Goal: Task Accomplishment & Management: Manage account settings

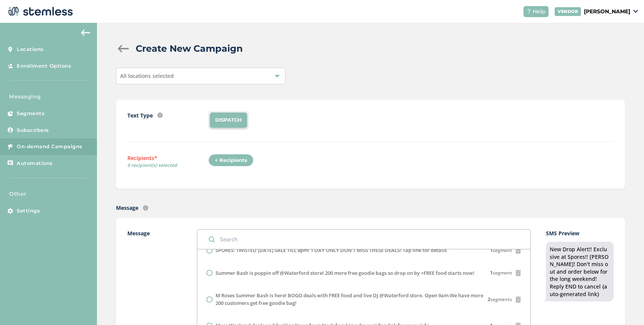
click at [54, 144] on span "On-demand Campaigns" at bounding box center [50, 147] width 66 height 8
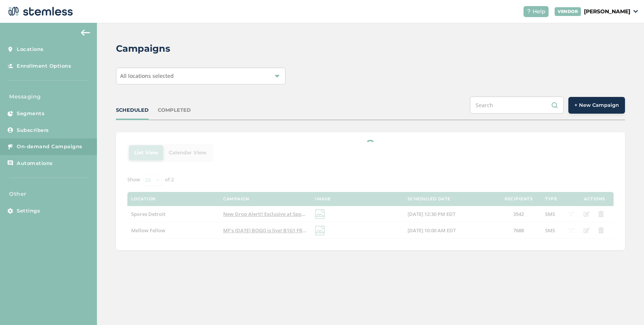
click at [234, 75] on div "All locations selected" at bounding box center [201, 76] width 170 height 17
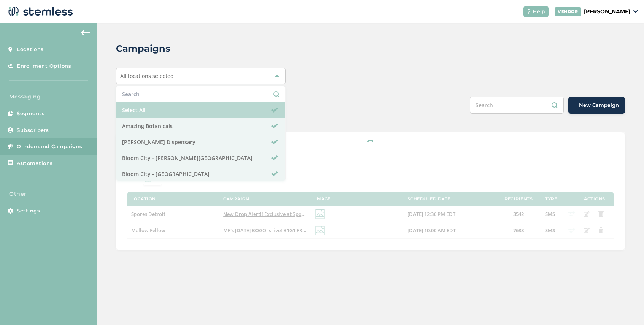
click at [190, 107] on li "Select All" at bounding box center [200, 110] width 169 height 16
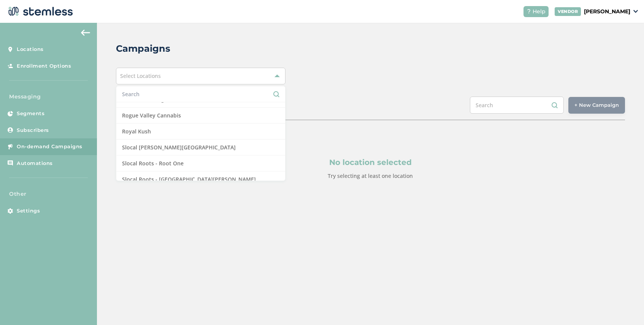
scroll to position [665, 0]
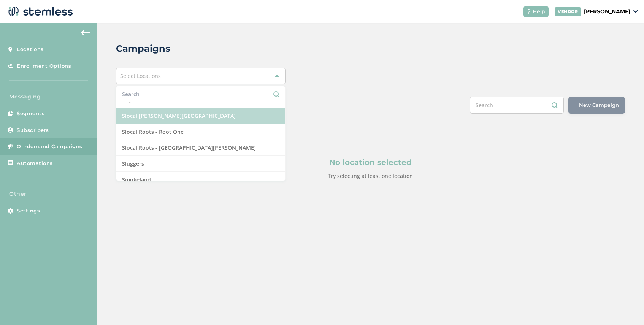
click at [195, 118] on li "Slocal [PERSON_NAME][GEOGRAPHIC_DATA]" at bounding box center [200, 116] width 169 height 16
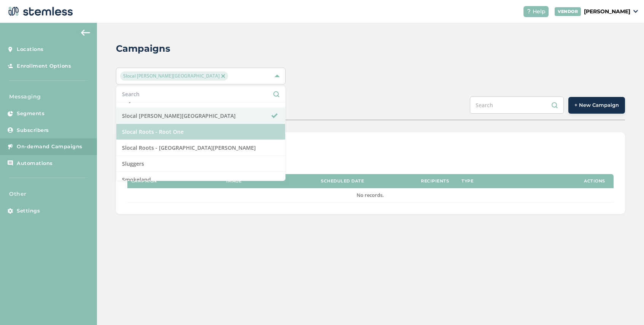
click at [231, 129] on li "Slocal Roots - Root One" at bounding box center [200, 132] width 169 height 16
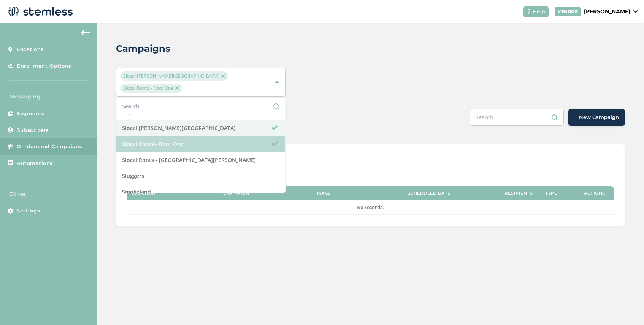
click at [227, 140] on li "Slocal Roots - Root One" at bounding box center [200, 144] width 169 height 16
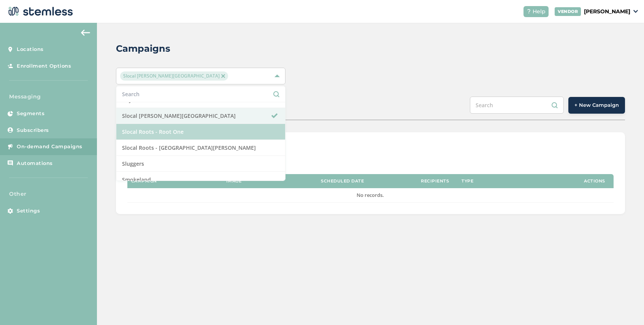
click at [250, 129] on li "Slocal Roots - Root One" at bounding box center [200, 132] width 169 height 16
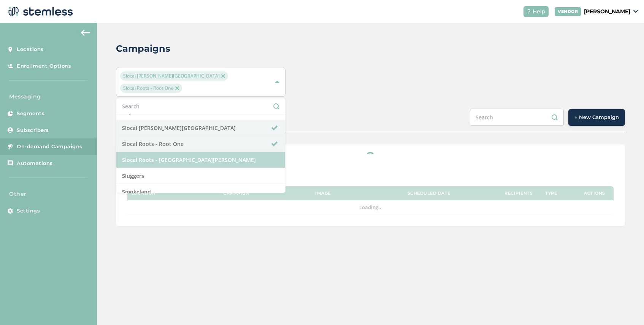
click at [248, 152] on li "Slocal Roots - [GEOGRAPHIC_DATA][PERSON_NAME]" at bounding box center [200, 160] width 169 height 16
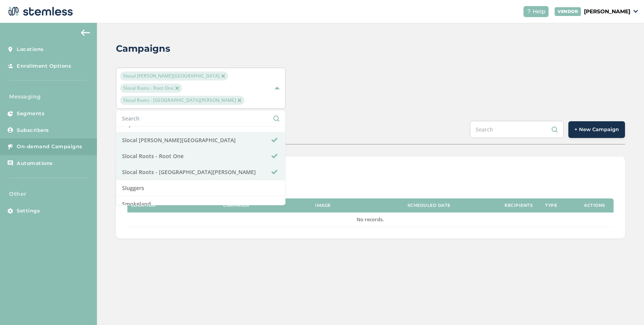
click at [308, 157] on div "List View Calendar View Location Campaign Image Scheduled Date Recipients Type …" at bounding box center [370, 198] width 509 height 82
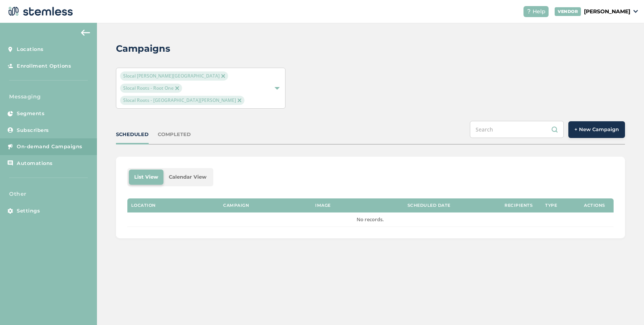
click at [179, 131] on div "COMPLETED" at bounding box center [174, 135] width 33 height 8
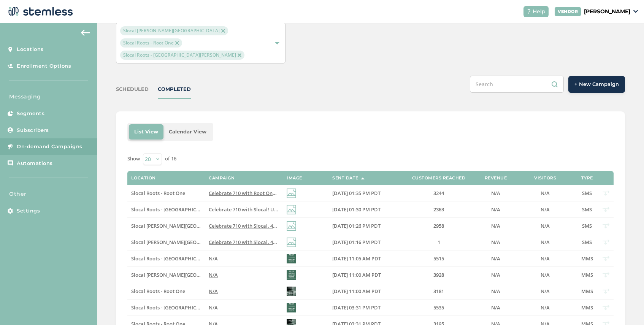
scroll to position [48, 0]
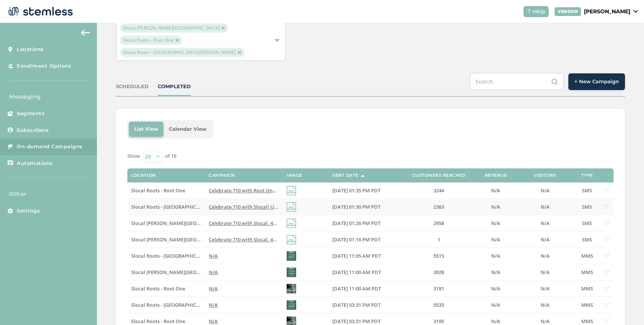
click at [224, 203] on span "Celebrate 710 with Slocal! UP TO 65% OFF your favorite brands! Hurry in deals g…" at bounding box center [346, 206] width 275 height 7
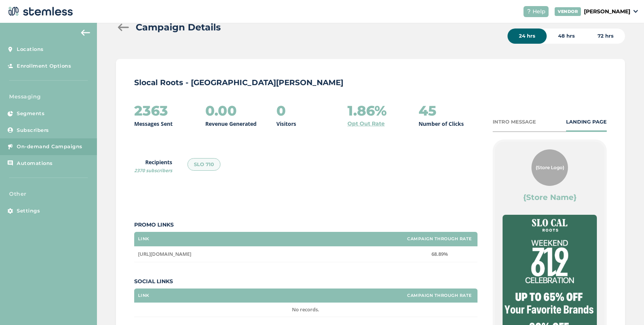
scroll to position [53, 0]
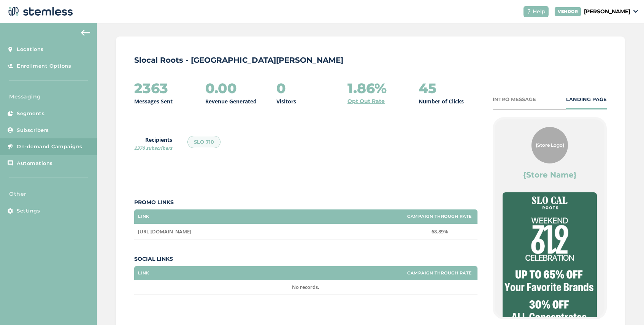
click at [511, 98] on div "INTRO MESSAGE" at bounding box center [514, 100] width 43 height 8
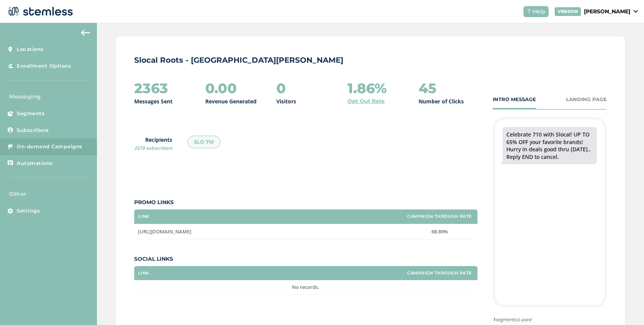
click at [73, 145] on span "On-demand Campaigns" at bounding box center [50, 147] width 66 height 8
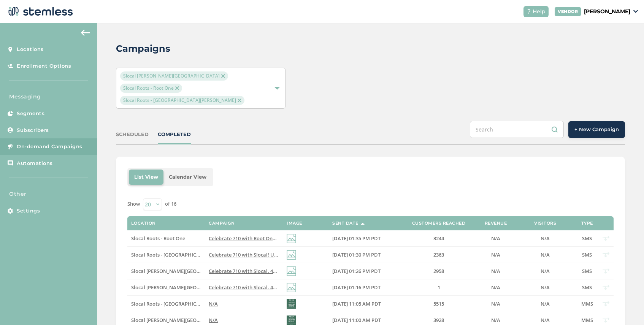
click at [179, 86] on img at bounding box center [177, 88] width 4 height 4
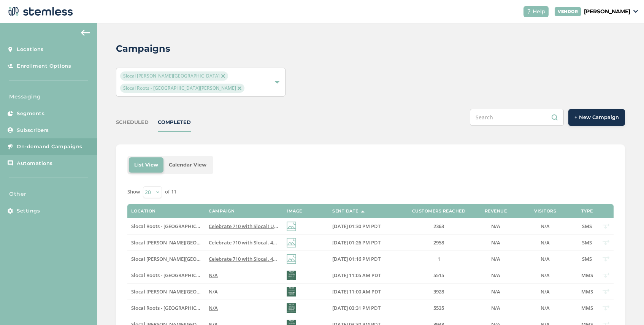
click at [221, 75] on img at bounding box center [223, 76] width 4 height 4
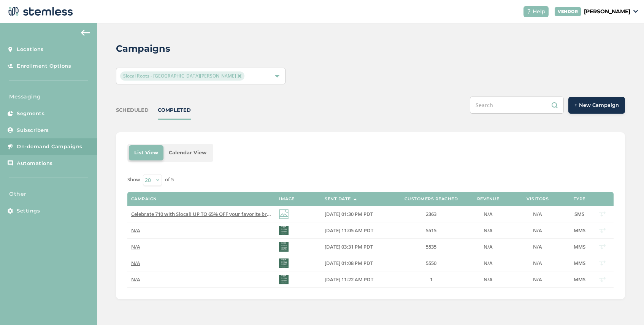
click at [238, 76] on img at bounding box center [240, 76] width 4 height 4
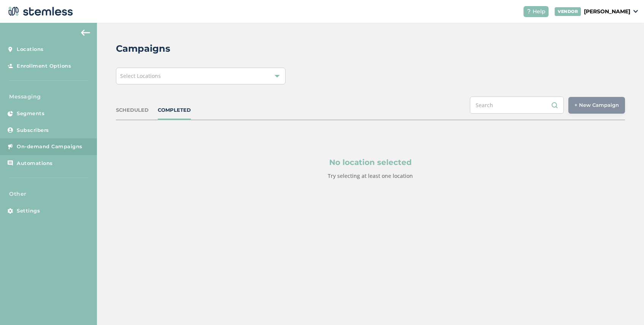
click at [191, 74] on div "Select Locations" at bounding box center [201, 76] width 170 height 17
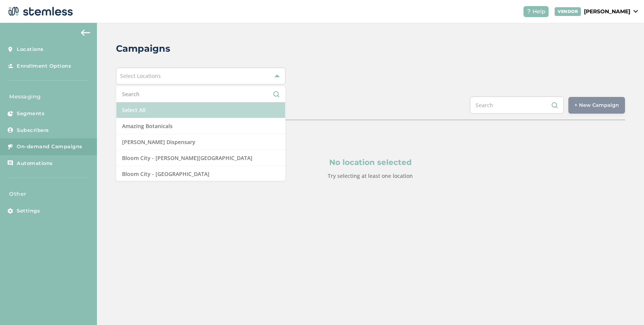
click at [158, 108] on li "Select All" at bounding box center [200, 110] width 169 height 16
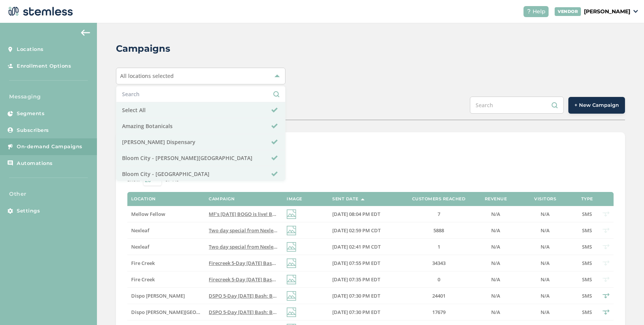
click at [596, 102] on span "+ New Campaign" at bounding box center [596, 106] width 44 height 8
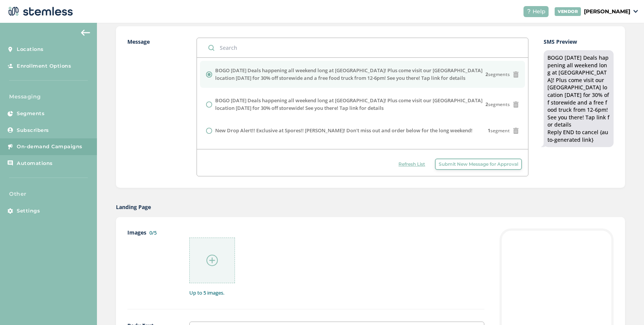
scroll to position [209, 0]
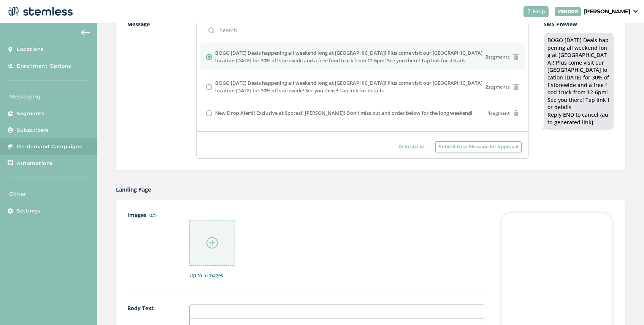
click at [476, 148] on span "Submit New Message for Approval" at bounding box center [478, 146] width 79 height 7
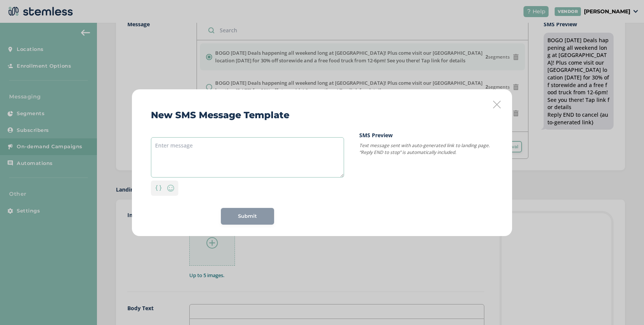
click at [217, 144] on textarea at bounding box center [247, 157] width 193 height 40
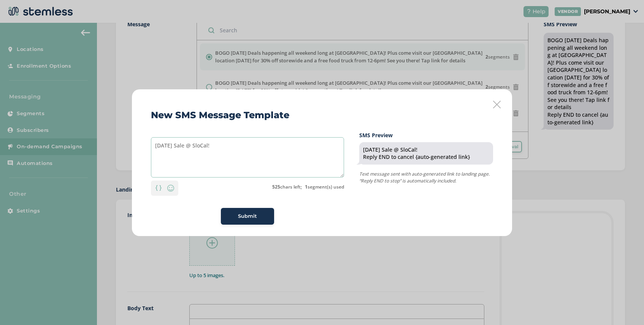
drag, startPoint x: 221, startPoint y: 145, endPoint x: 201, endPoint y: 146, distance: 20.2
click at [201, 146] on textarea "[DATE] Sale @ SloCal!" at bounding box center [247, 157] width 193 height 40
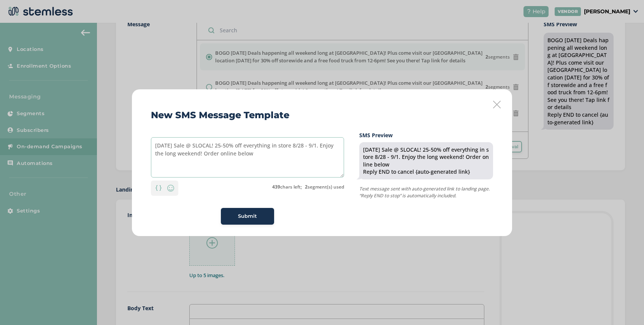
click at [315, 146] on textarea "[DATE] Sale @ SLOCAL! 25-50% off everything in store 8/28 - 9/1. Enjoy the long…" at bounding box center [247, 157] width 193 height 40
click at [252, 154] on textarea "[DATE] Sale @ SLOCAL! 25-50% off everything in store 8/28-9/1. Enjoy the long w…" at bounding box center [247, 157] width 193 height 40
drag, startPoint x: 254, startPoint y: 155, endPoint x: 176, endPoint y: 138, distance: 80.2
click at [176, 138] on textarea "[DATE] Sale @ SLOCAL! 25-50% off everything in store 8/28-9/1. Enjoy the long w…" at bounding box center [247, 157] width 193 height 40
click at [276, 160] on textarea "[DATE] Sale @ SLOCAL! 25-50% off everything in store 8/28-9/1. Enjoy the long w…" at bounding box center [247, 157] width 193 height 40
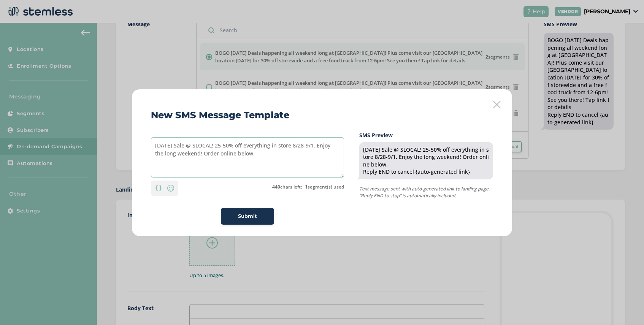
type textarea "[DATE] Sale @ SLOCAL! 25-50% off everything in store 8/28-9/1. Enjoy the long w…"
click at [251, 214] on span "Submit" at bounding box center [247, 217] width 19 height 8
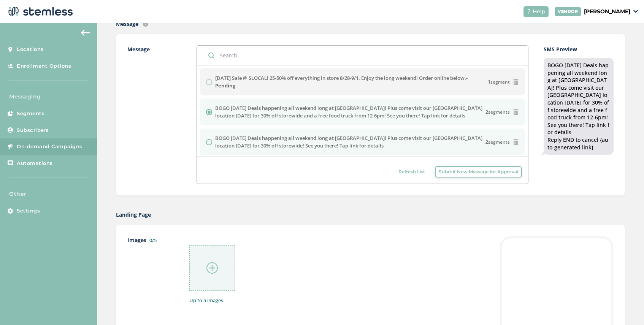
scroll to position [183, 0]
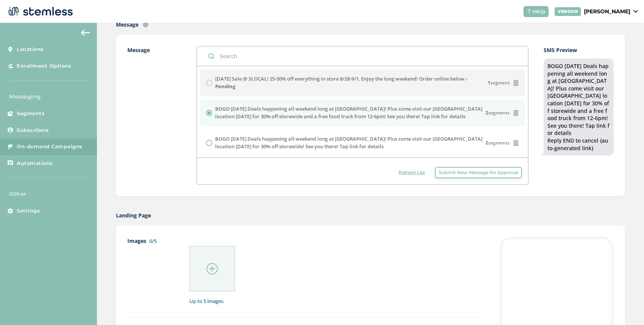
click at [460, 175] on span "Submit New Message for Approval" at bounding box center [478, 172] width 79 height 7
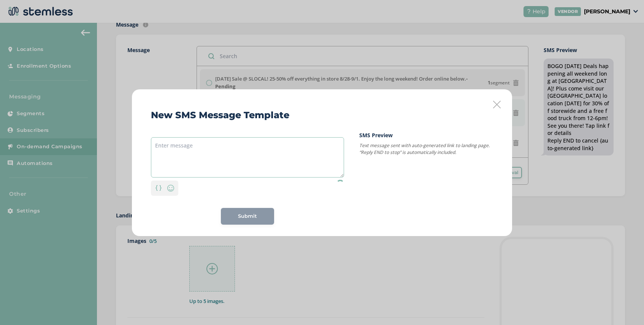
click at [245, 143] on textarea at bounding box center [247, 157] width 193 height 40
paste textarea "BOGO [DATE] Deals happening all weekend long at [GEOGRAPHIC_DATA]! Plus come vi…"
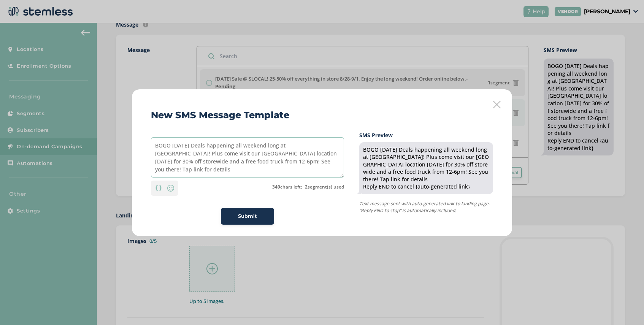
type textarea "BOGO [DATE] Deals happening all weekend long at [GEOGRAPHIC_DATA]! Plus come vi…"
click at [498, 105] on icon at bounding box center [497, 105] width 8 height 8
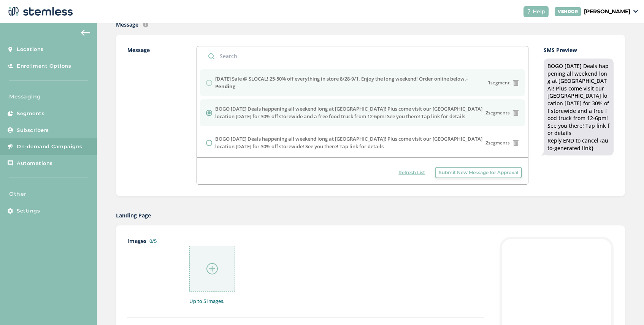
drag, startPoint x: 480, startPoint y: 80, endPoint x: 215, endPoint y: 81, distance: 265.0
click at [215, 81] on label "[DATE] Sale @ SLOCAL! 25-50% off everything in store 8/28-9/1. Enjoy the long w…" at bounding box center [351, 82] width 273 height 15
copy label "[DATE] Sale @ SLOCAL! 25-50% off everything in store 8/28-9/1. Enjoy the long w…"
click at [454, 173] on span "Submit New Message for Approval" at bounding box center [478, 172] width 79 height 7
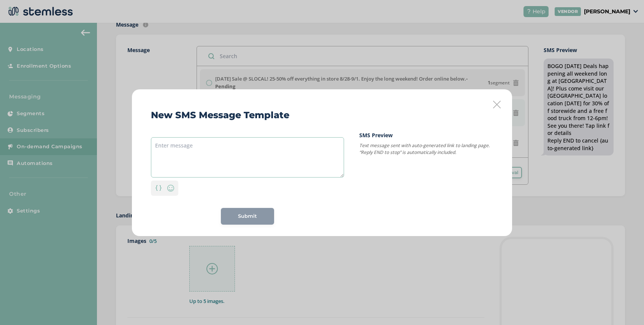
click at [192, 143] on textarea at bounding box center [247, 157] width 193 height 40
paste textarea "[DATE] Sale @ SLOCAL! 25-50% off everything in store 8/28-9/1. Enjoy the long w…"
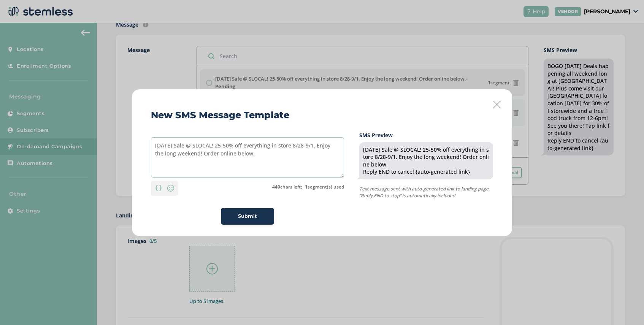
drag, startPoint x: 201, startPoint y: 154, endPoint x: 144, endPoint y: 157, distance: 57.9
click at [144, 157] on div "New SMS Message Template [DATE] Sale @ SLOCAL! 25-50% off everything in store 8…" at bounding box center [322, 162] width 380 height 147
click at [203, 152] on textarea "[DATE] Sale @ SLOCAL! 25-50% off everything in store 8/28-9/1. Only at our SLO …" at bounding box center [247, 157] width 193 height 40
click at [298, 146] on textarea "[DATE] Sale @ SLOCAL! 25-50% off everything in store 8/28-9/1. Only at our SLO …" at bounding box center [247, 157] width 193 height 40
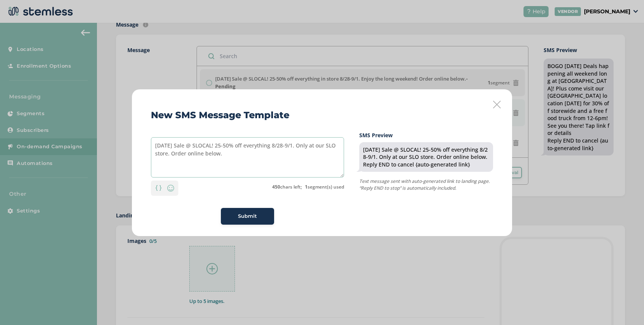
click at [304, 148] on textarea "[DATE] Sale @ SLOCAL! 25-50% off everything 8/28-9/1. Only at our SLO store. Or…" at bounding box center [247, 157] width 193 height 40
click at [233, 153] on textarea "[DATE] Sale @ SLOCAL! 25-50% off everything 8/28-9/1. Only at our SLO store. Or…" at bounding box center [247, 157] width 193 height 40
type textarea "[DATE] Sale @ SLOCAL! 25-50% off everything 8/28-9/1. Only at our SLO store. Or…"
drag, startPoint x: 233, startPoint y: 152, endPoint x: 147, endPoint y: 142, distance: 87.3
click at [147, 142] on div "New SMS Message Template [DATE] Sale @ SLOCAL! 25-50% off everything 8/28-9/1. …" at bounding box center [322, 162] width 380 height 147
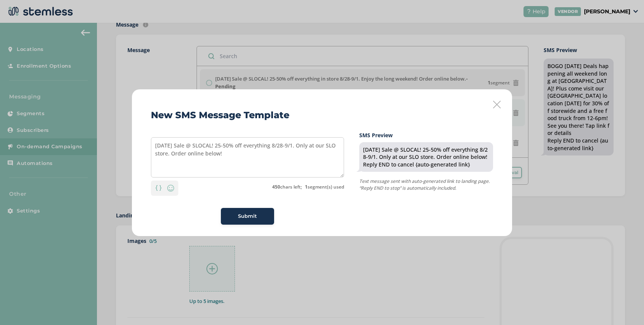
click at [238, 218] on span "Submit" at bounding box center [247, 217] width 19 height 8
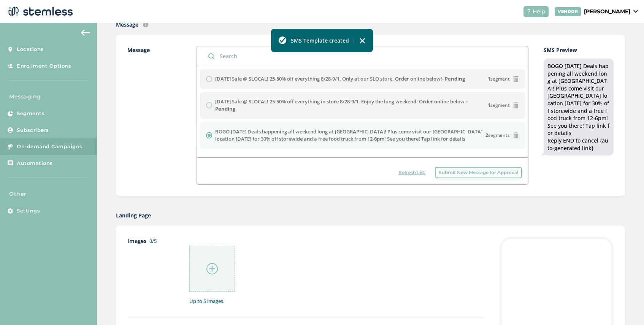
click at [440, 171] on span "Submit New Message for Approval" at bounding box center [478, 172] width 79 height 7
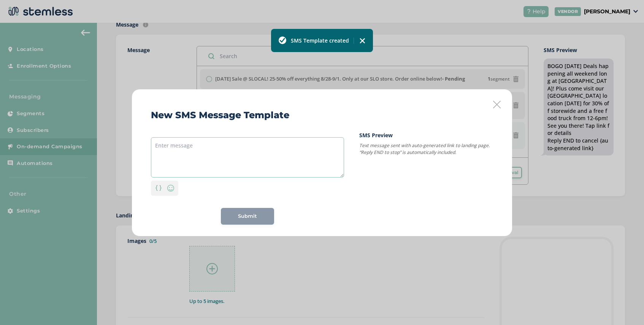
click at [192, 143] on textarea at bounding box center [247, 157] width 193 height 40
paste textarea "[DATE] Sale @ SLOCAL! 25-50% off everything 8/28-9/1. Only at our SLO store. Or…"
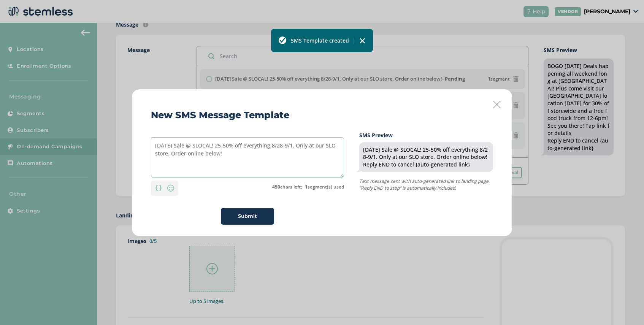
click at [228, 145] on textarea "[DATE] Sale @ SLOCAL! 25-50% off everything 8/28-9/1. Only at our SLO store. Or…" at bounding box center [247, 157] width 193 height 40
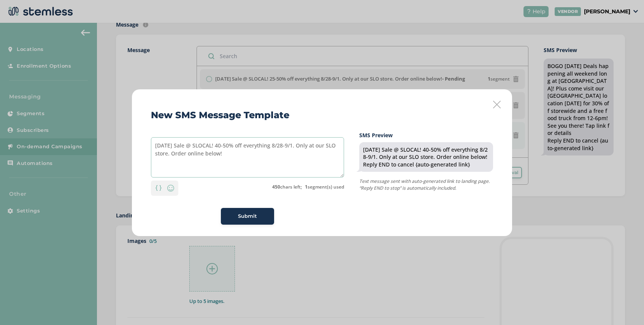
click at [235, 147] on textarea "[DATE] Sale @ SLOCAL! 40-50% off everything 8/28-9/1. Only at our SLO store. Or…" at bounding box center [247, 157] width 193 height 40
drag, startPoint x: 166, startPoint y: 154, endPoint x: 151, endPoint y: 154, distance: 14.4
click at [151, 154] on textarea "[DATE] Sale @ SLOCAL! 40-65% off everything 8/28-9/1. Only at our SLO store. Or…" at bounding box center [247, 157] width 193 height 40
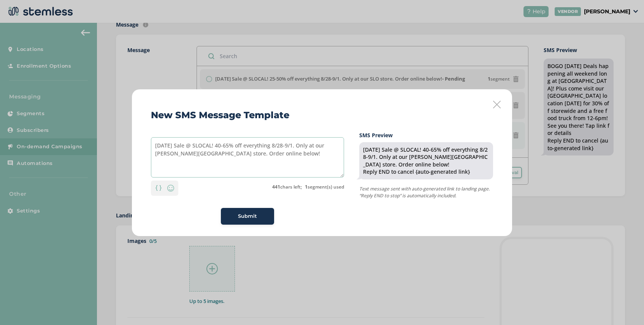
type textarea "[DATE] Sale @ SLOCAL! 40-65% off everything 8/28-9/1. Only at our [PERSON_NAME]…"
click at [251, 218] on span "Submit" at bounding box center [247, 217] width 19 height 8
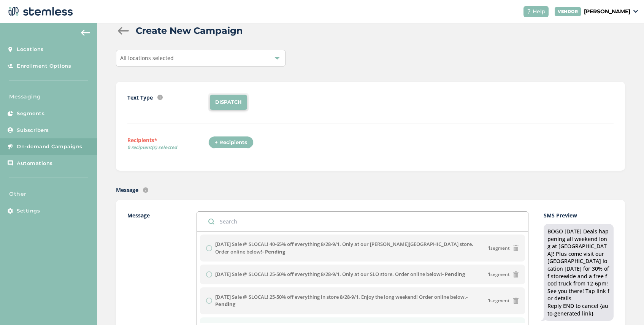
scroll to position [0, 0]
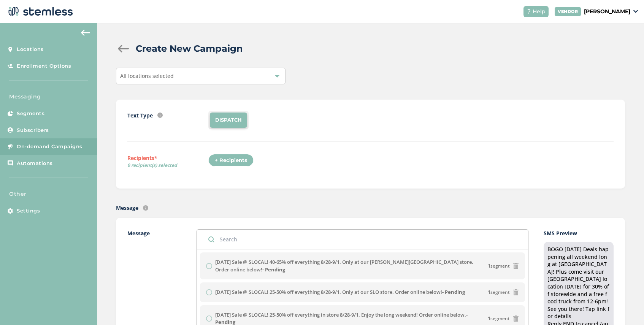
click at [124, 52] on div at bounding box center [123, 49] width 15 height 8
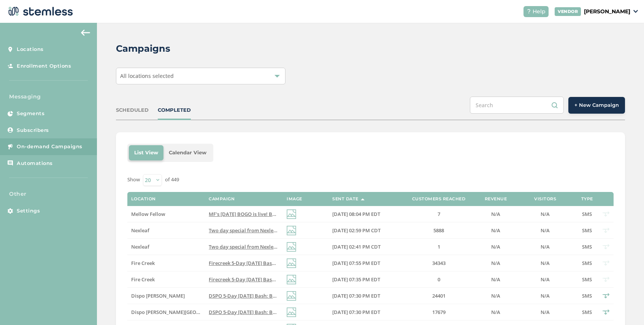
click at [183, 73] on div "All locations selected" at bounding box center [201, 76] width 170 height 17
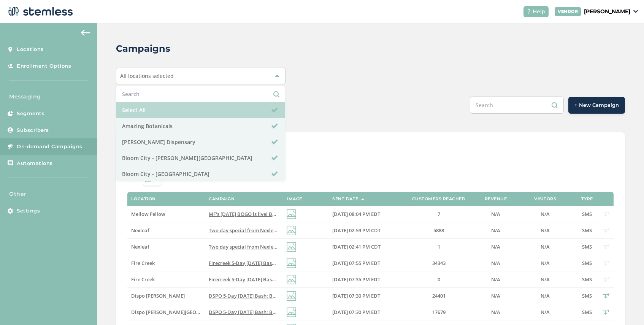
click at [188, 110] on li "Select All" at bounding box center [200, 110] width 169 height 16
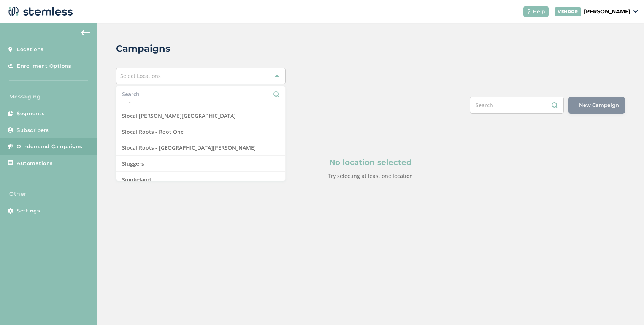
scroll to position [655, 0]
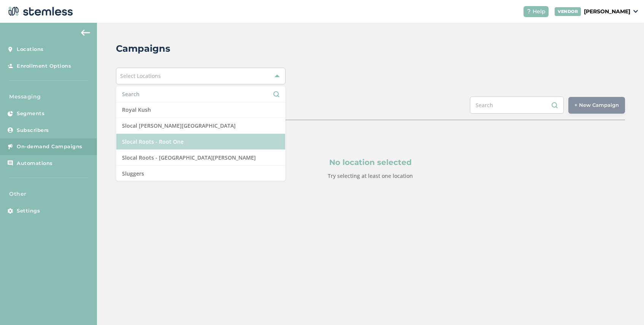
click at [188, 141] on li "Slocal Roots - Root One" at bounding box center [200, 142] width 169 height 16
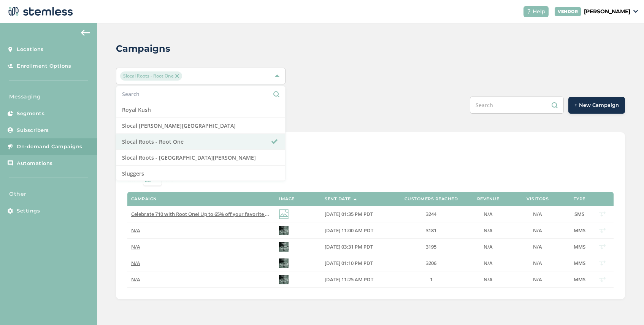
click at [330, 143] on div "List View Calendar View Show 20 50 100 of 5 Campaign Image Sent Date Customers …" at bounding box center [370, 215] width 509 height 167
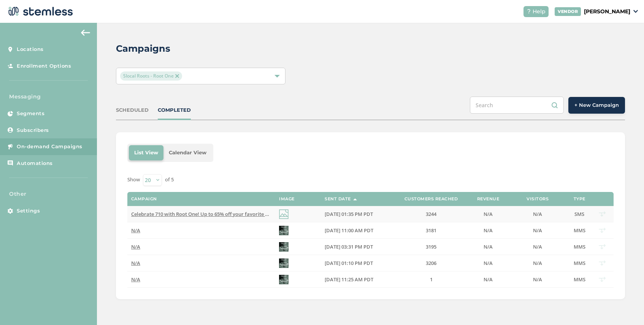
click at [233, 214] on span "Celebrate 710 with Root One! Up to 65% off your favorite brands! Hurry on in de…" at bounding box center [271, 214] width 280 height 7
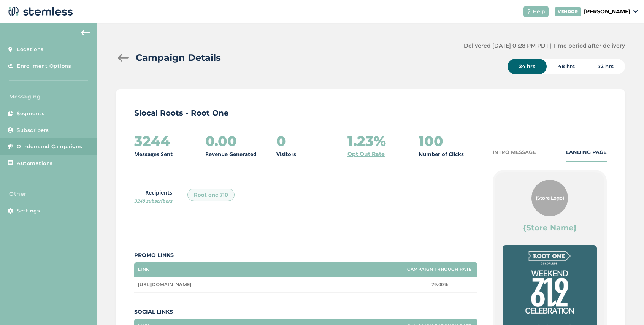
click at [508, 151] on div "INTRO MESSAGE" at bounding box center [514, 153] width 43 height 8
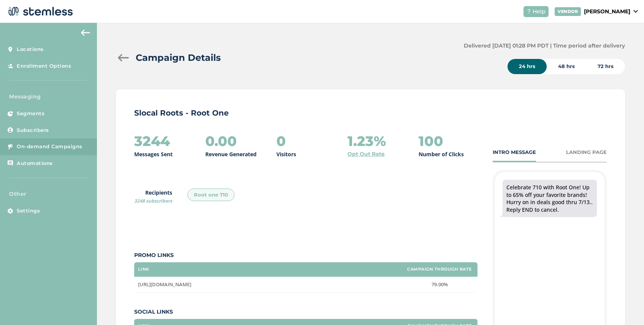
click at [121, 63] on div "Campaign Details" at bounding box center [287, 58] width 342 height 14
click at [121, 56] on div at bounding box center [123, 58] width 15 height 8
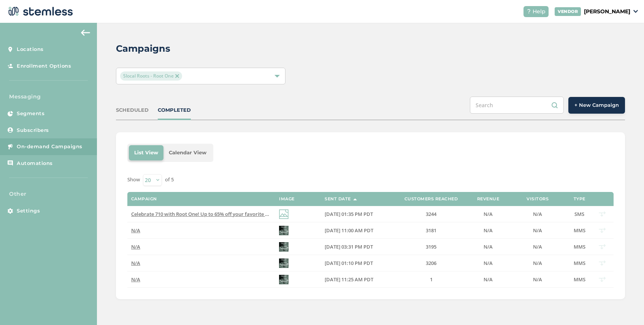
click at [579, 107] on span "+ New Campaign" at bounding box center [596, 106] width 44 height 8
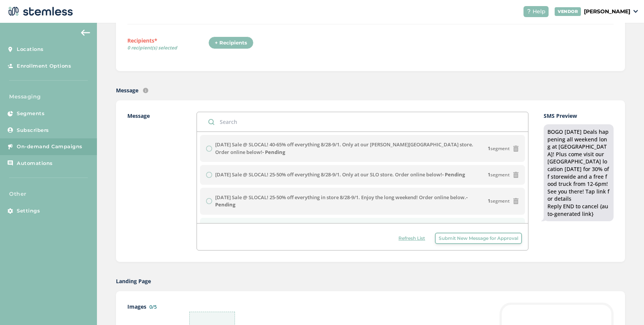
scroll to position [162, 0]
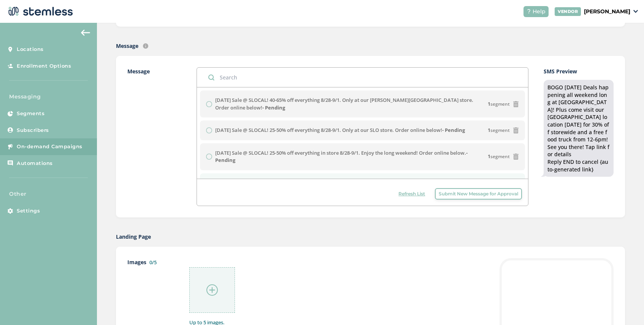
click at [489, 194] on span "Submit New Message for Approval" at bounding box center [478, 193] width 79 height 7
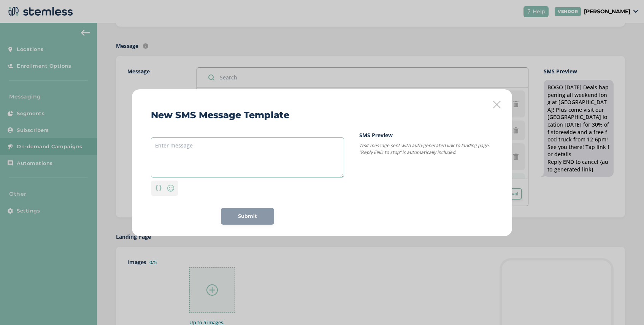
click at [216, 143] on textarea at bounding box center [247, 157] width 193 height 40
paste textarea "[DATE] Sale @ SLOCAL! 25-50% off everything 8/28-9/1. Only at our SLO store. Or…"
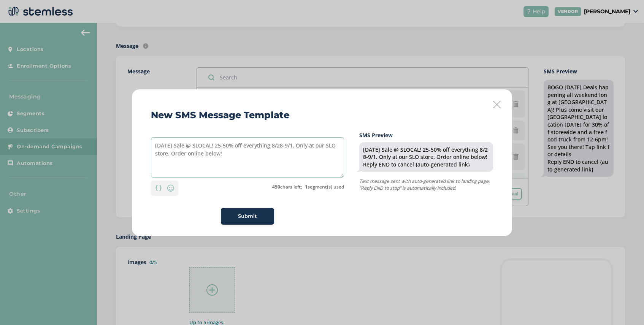
drag, startPoint x: 219, startPoint y: 146, endPoint x: 201, endPoint y: 146, distance: 17.9
click at [201, 146] on textarea "[DATE] Sale @ SLOCAL! 25-50% off everything 8/28-9/1. Only at our SLO store. Or…" at bounding box center [247, 157] width 193 height 40
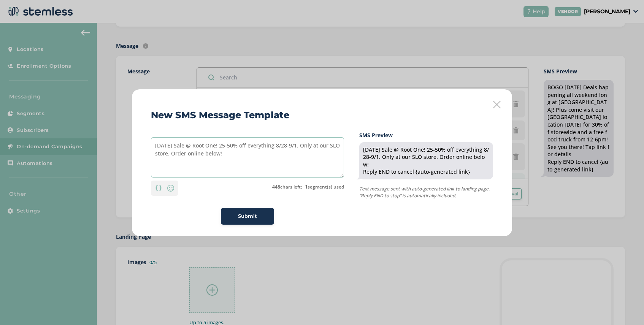
drag, startPoint x: 164, startPoint y: 154, endPoint x: 150, endPoint y: 154, distance: 14.1
click at [150, 154] on div "New SMS Message Template [DATE] Sale @ Root One! 25-50% off everything 8/28-9/1…" at bounding box center [322, 162] width 380 height 147
type textarea "[DATE] Sale @ Root One! 25-50% off everything 8/28-9/1. Only at our [PERSON_NAM…"
click at [253, 215] on span "Submit" at bounding box center [247, 217] width 19 height 8
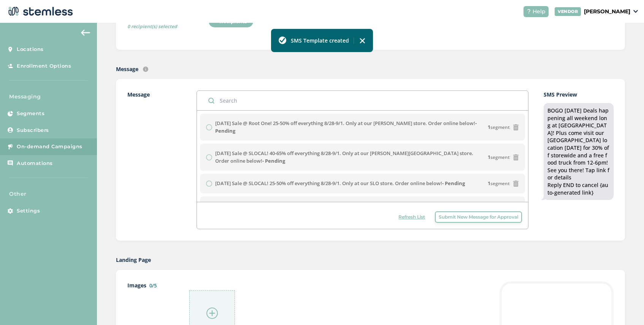
scroll to position [21, 0]
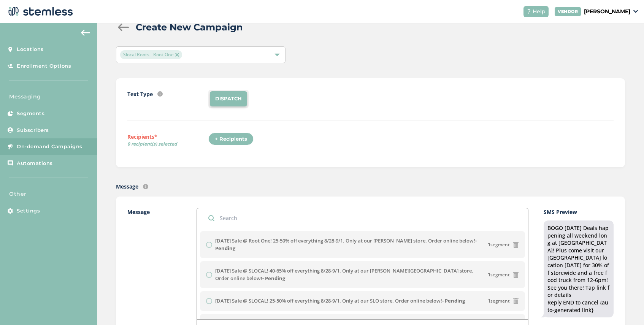
click at [116, 24] on div at bounding box center [123, 28] width 15 height 8
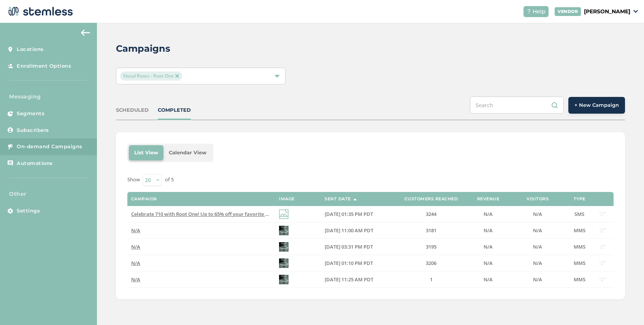
click at [176, 74] on img at bounding box center [177, 76] width 4 height 4
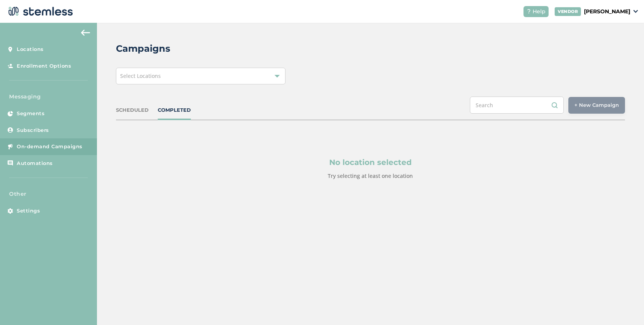
click at [176, 74] on div "Select Locations" at bounding box center [201, 76] width 170 height 17
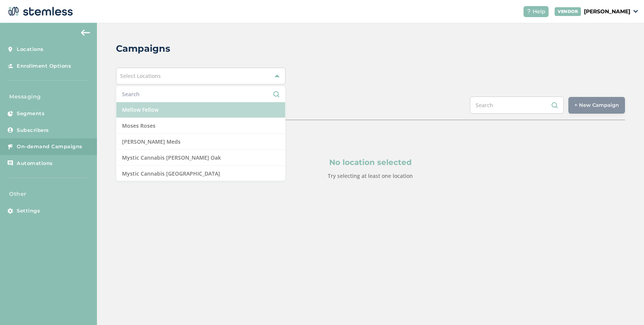
scroll to position [482, 0]
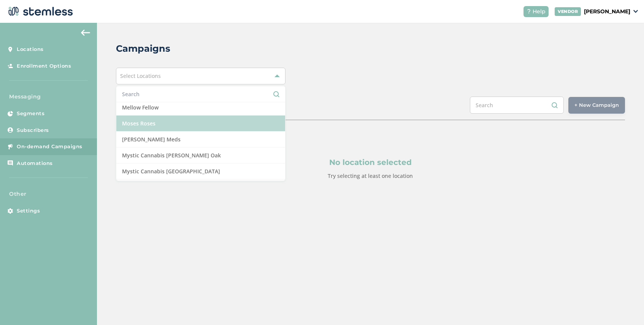
click at [173, 125] on li "Moses Roses" at bounding box center [200, 124] width 169 height 16
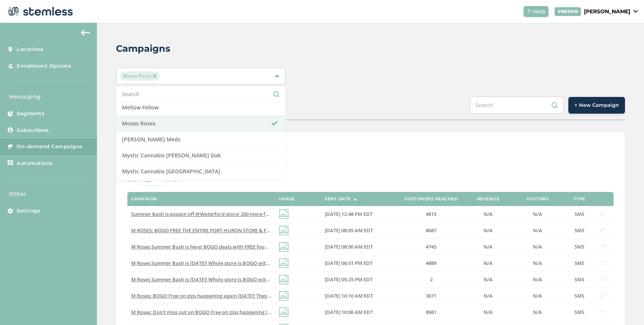
click at [369, 129] on div "Campaigns Moses Roses Select All Amazing Botanicals [PERSON_NAME] Dispensary [G…" at bounding box center [370, 277] width 547 height 508
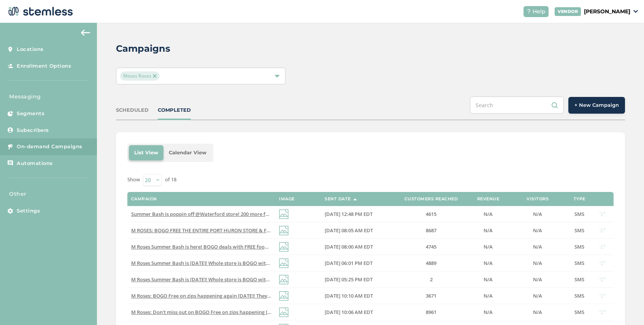
click at [604, 108] on span "+ New Campaign" at bounding box center [596, 106] width 44 height 8
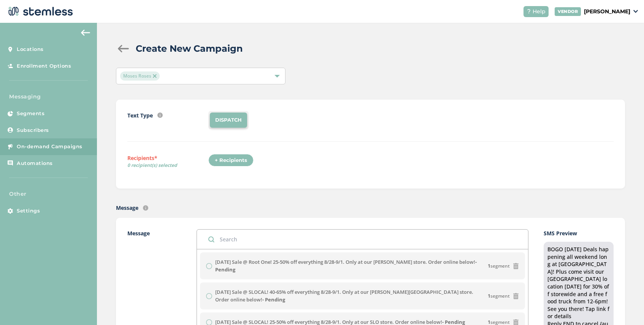
click at [237, 161] on div "+ Recipients" at bounding box center [230, 160] width 45 height 13
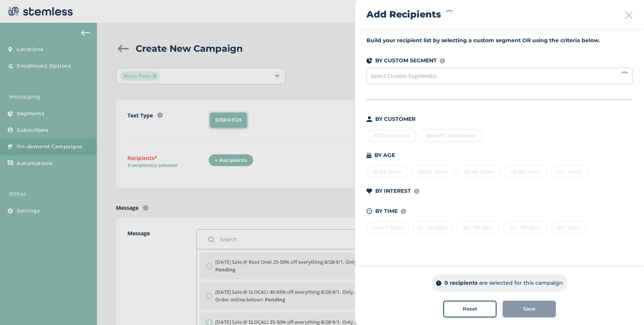
click at [414, 77] on span "Select Custom Segment(s)" at bounding box center [404, 75] width 66 height 7
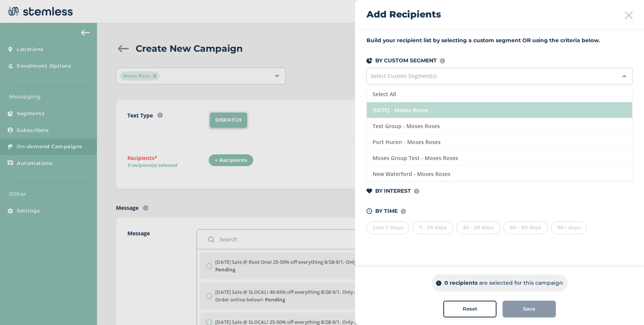
click at [437, 111] on li "[DATE] - Moses Roses" at bounding box center [499, 110] width 265 height 16
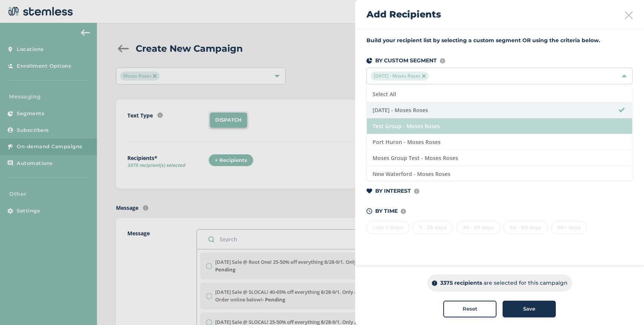
click at [447, 124] on li "Test Group - Moses Roses" at bounding box center [499, 126] width 265 height 16
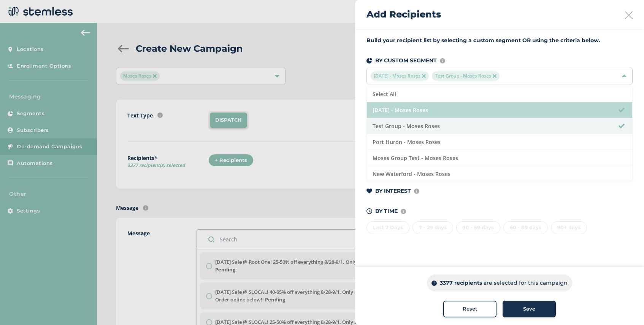
click at [446, 108] on li "[DATE] - Moses Roses" at bounding box center [499, 110] width 265 height 16
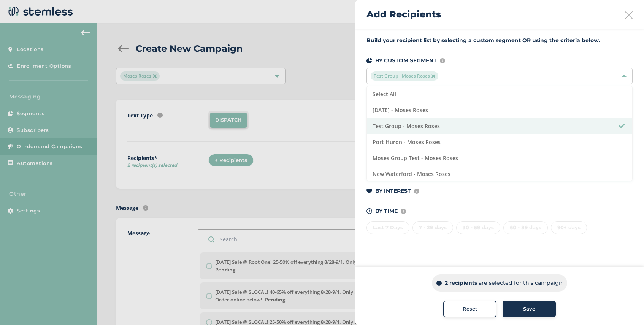
click at [523, 312] on div "Save" at bounding box center [529, 309] width 41 height 8
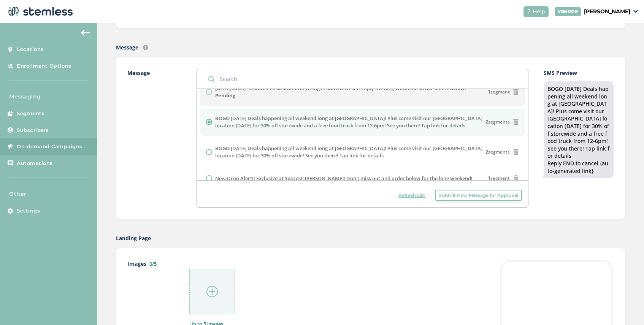
scroll to position [97, 0]
click at [212, 289] on img at bounding box center [211, 291] width 11 height 11
click at [211, 298] on div at bounding box center [212, 292] width 46 height 46
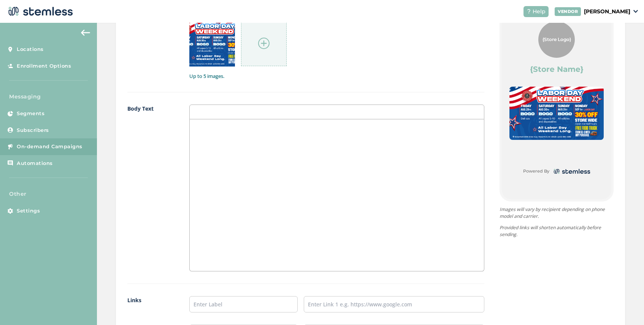
scroll to position [482, 0]
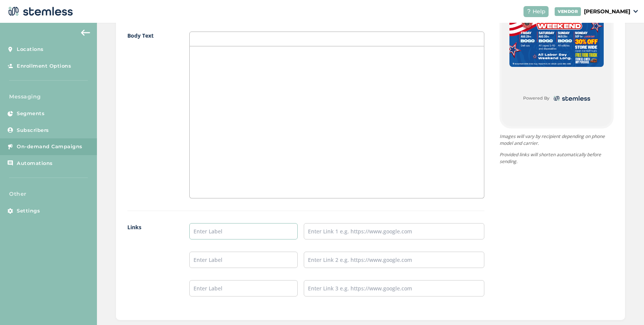
click at [208, 230] on input "text" at bounding box center [243, 231] width 108 height 16
type input "SHOP [GEOGRAPHIC_DATA]"
click at [336, 234] on input "text" at bounding box center [394, 231] width 181 height 16
type input "[URL][DOMAIN_NAME]"
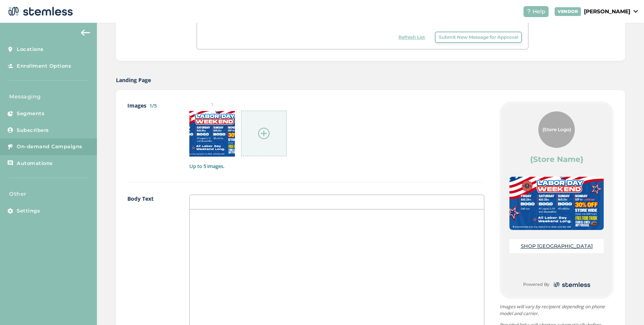
scroll to position [571, 0]
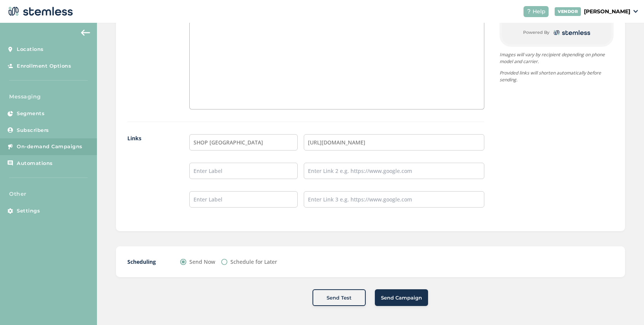
click at [397, 298] on span "Send Campaign" at bounding box center [401, 298] width 41 height 8
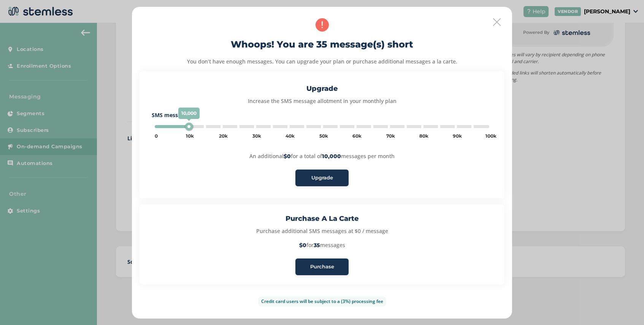
type input "5000"
click at [325, 263] on span "Purchase" at bounding box center [322, 267] width 24 height 8
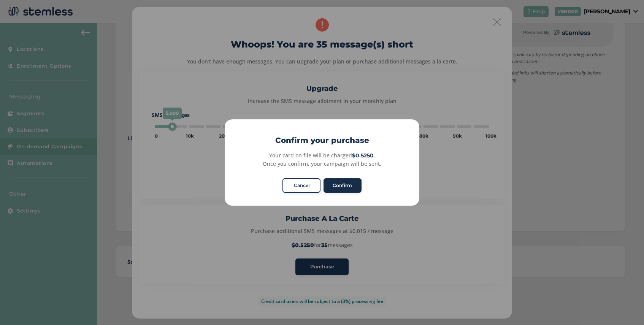
click at [348, 187] on button "Confirm" at bounding box center [343, 185] width 38 height 14
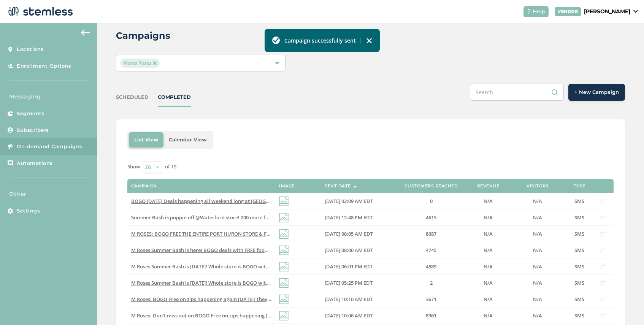
scroll to position [8, 0]
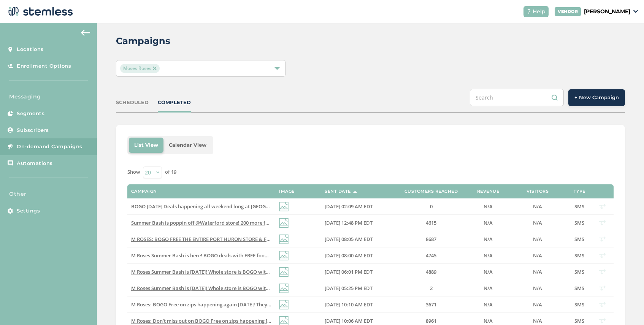
click at [592, 98] on span "+ New Campaign" at bounding box center [596, 98] width 44 height 8
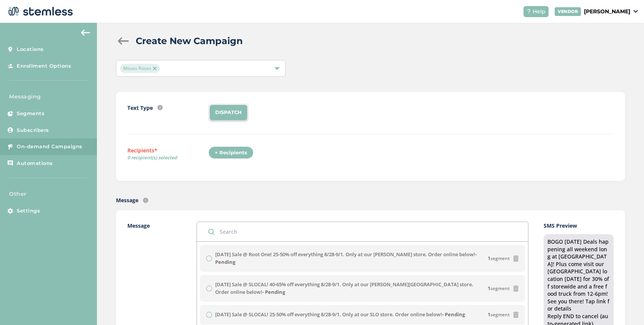
click at [235, 151] on div "+ Recipients" at bounding box center [230, 152] width 45 height 13
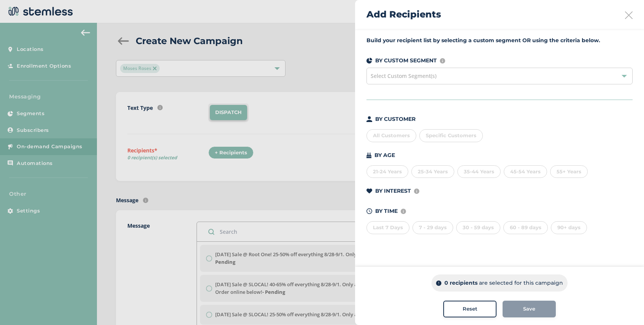
click at [409, 75] on span "Select Custom Segment(s)" at bounding box center [404, 75] width 66 height 7
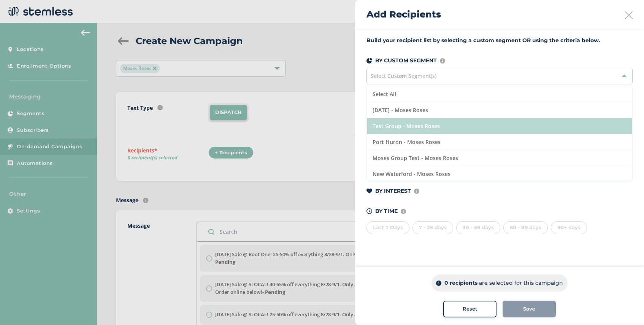
click at [412, 127] on li "Test Group - Moses Roses" at bounding box center [499, 126] width 265 height 16
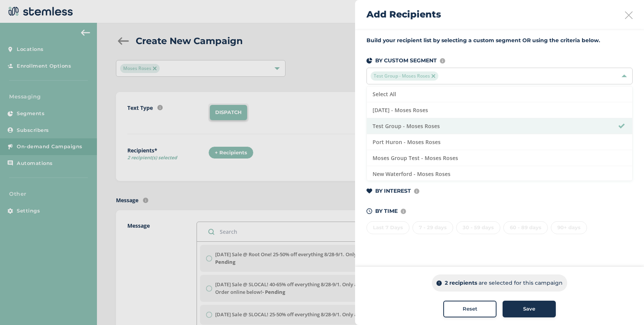
click at [526, 312] on span "Save" at bounding box center [529, 309] width 12 height 8
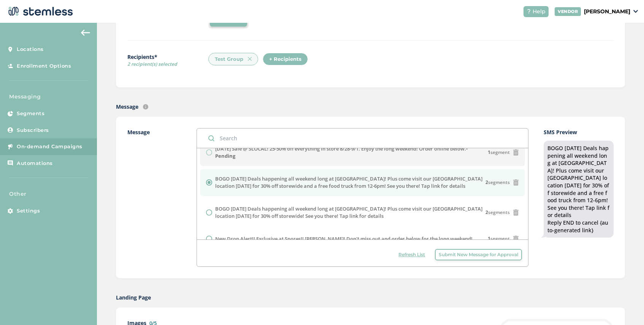
scroll to position [101, 0]
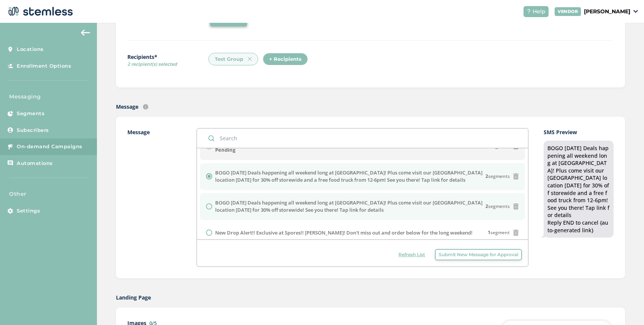
click at [209, 206] on input "radio" at bounding box center [209, 206] width 6 height 6
radio input "true"
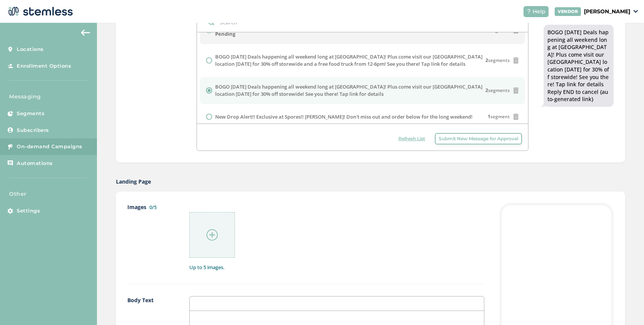
scroll to position [219, 0]
click at [209, 229] on img at bounding box center [211, 233] width 11 height 11
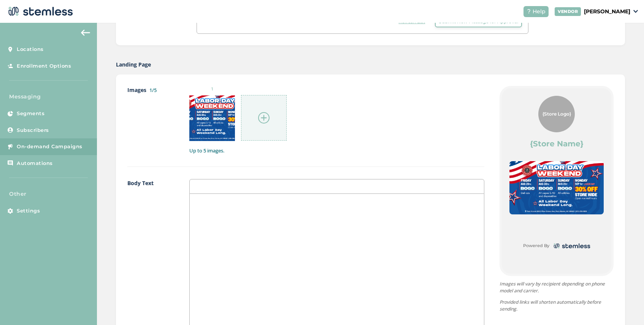
scroll to position [421, 0]
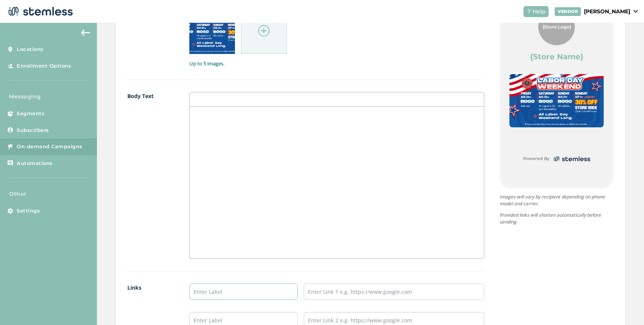
click at [220, 288] on input "text" at bounding box center [243, 292] width 108 height 16
type input "Port Huron Menu"
click at [340, 291] on input "text" at bounding box center [394, 292] width 181 height 16
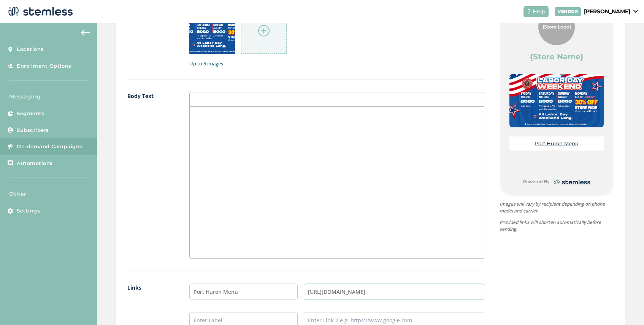
type input "[URL][DOMAIN_NAME]"
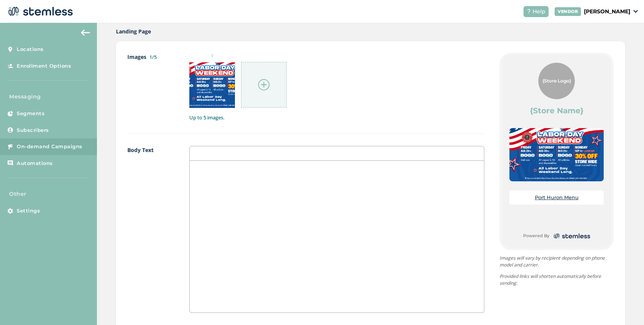
scroll to position [571, 0]
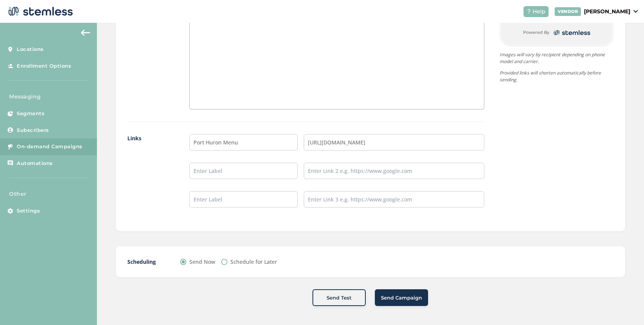
click at [397, 297] on span "Send Campaign" at bounding box center [401, 298] width 41 height 8
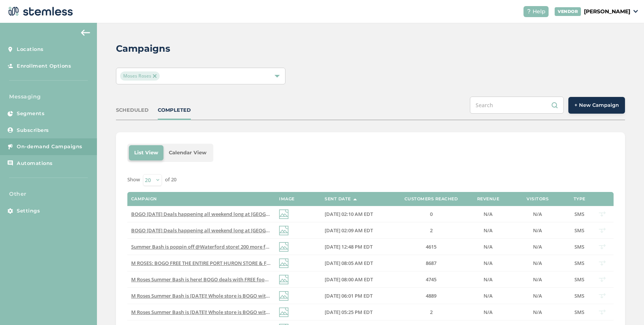
click at [134, 112] on div "SCHEDULED" at bounding box center [132, 110] width 33 height 8
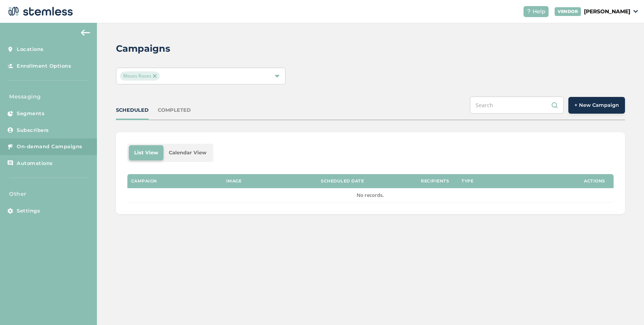
click at [173, 109] on div "COMPLETED" at bounding box center [174, 110] width 33 height 8
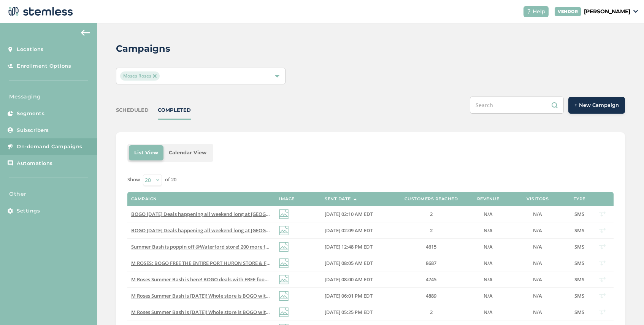
click at [601, 106] on span "+ New Campaign" at bounding box center [596, 106] width 44 height 8
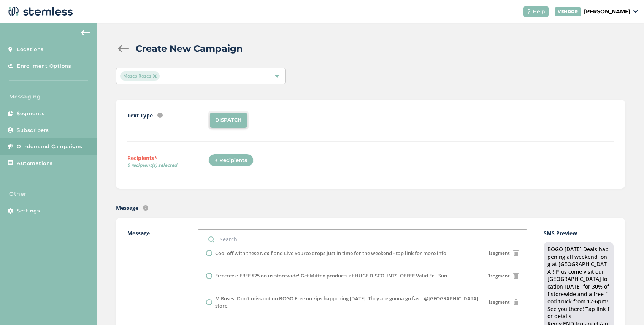
click at [124, 51] on div at bounding box center [123, 49] width 15 height 8
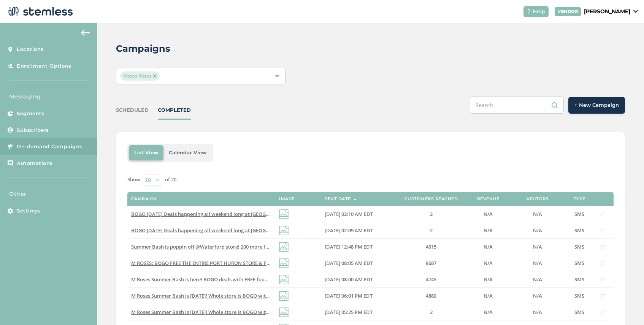
click at [130, 108] on div "SCHEDULED" at bounding box center [132, 110] width 33 height 8
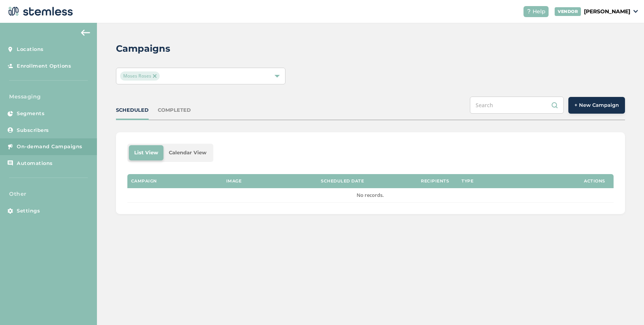
click at [171, 68] on div "Moses Roses" at bounding box center [201, 76] width 170 height 17
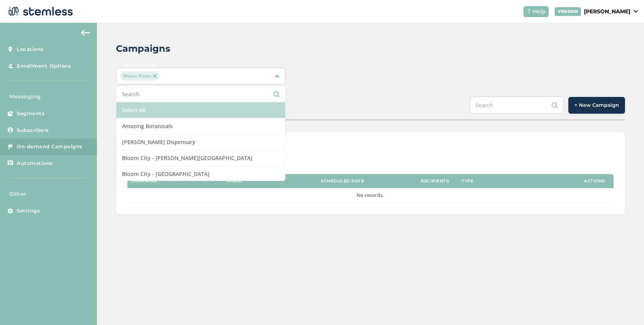
click at [151, 108] on li "Select All" at bounding box center [200, 110] width 169 height 16
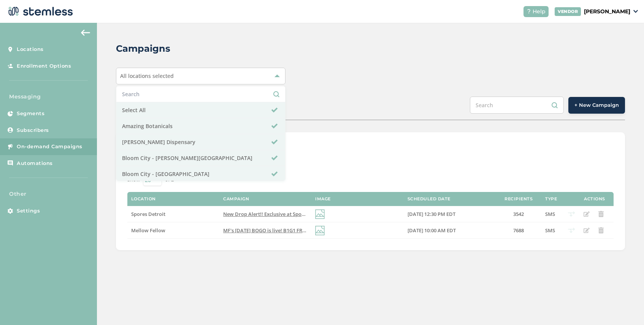
click at [313, 85] on div "Campaigns All locations selected Select All Amazing Botanicals [PERSON_NAME][GE…" at bounding box center [370, 146] width 547 height 246
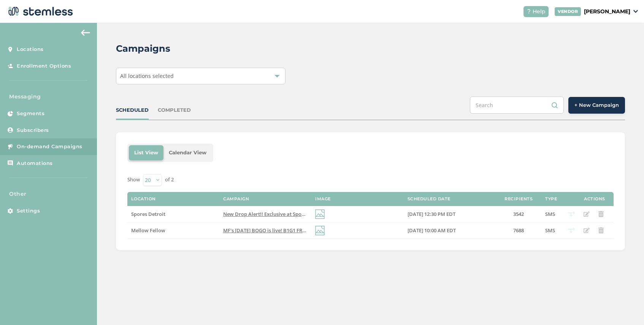
click at [591, 107] on span "+ New Campaign" at bounding box center [596, 106] width 44 height 8
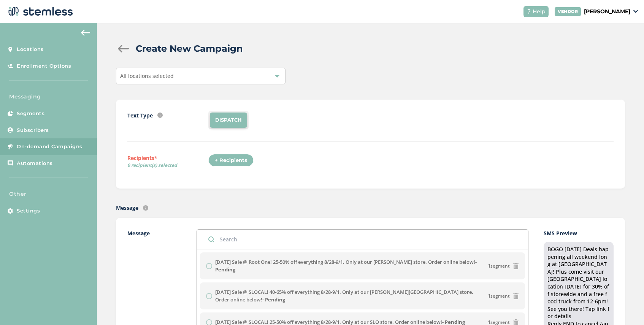
click at [175, 77] on div "All locations selected" at bounding box center [201, 76] width 170 height 17
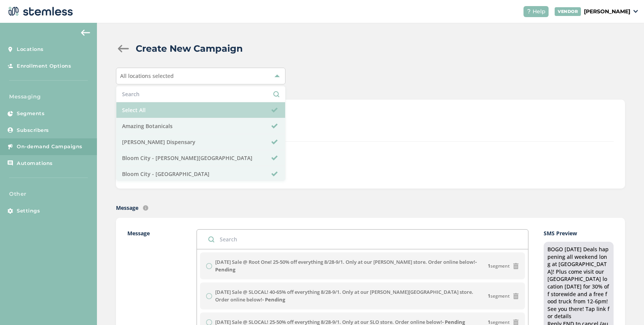
click at [178, 113] on li "Select All" at bounding box center [200, 110] width 169 height 16
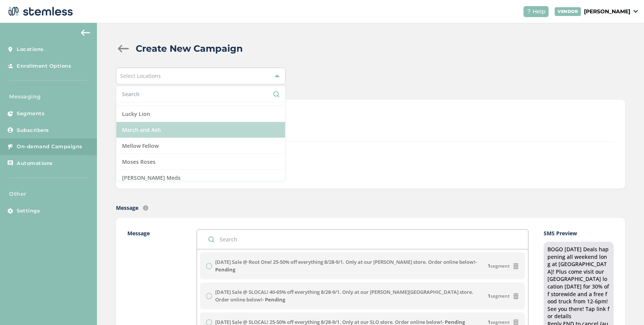
scroll to position [457, 0]
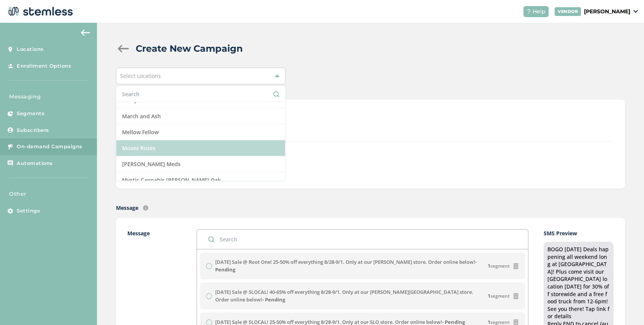
click at [174, 148] on li "Moses Roses" at bounding box center [200, 148] width 169 height 16
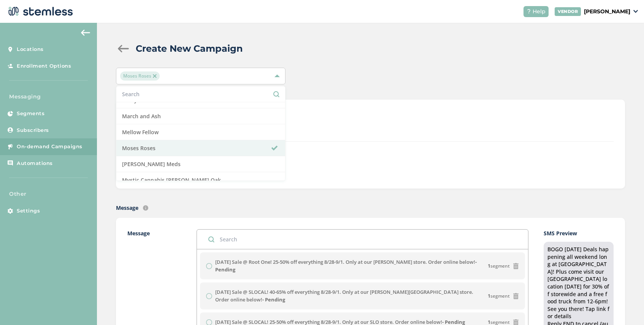
click at [326, 116] on div "DISPATCH" at bounding box center [410, 120] width 405 height 18
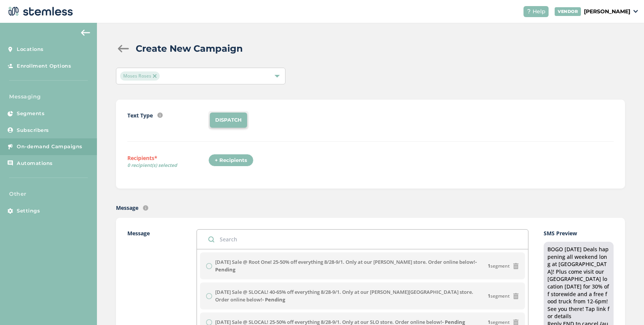
click at [232, 161] on div "+ Recipients" at bounding box center [230, 160] width 45 height 13
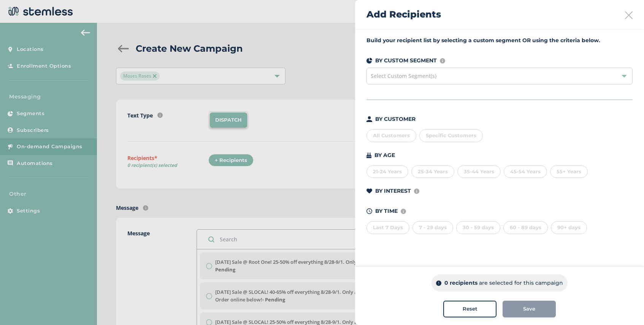
click at [457, 137] on span "Specific Customers" at bounding box center [451, 135] width 51 height 6
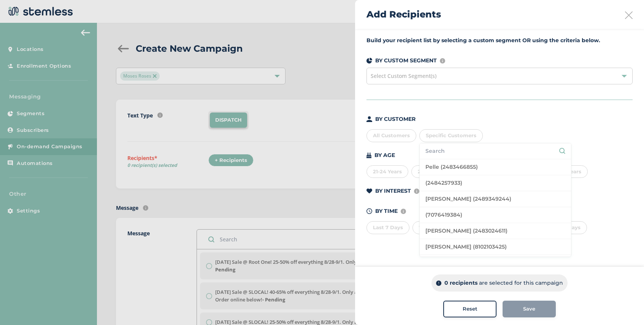
click at [448, 153] on input "text" at bounding box center [495, 151] width 140 height 8
type input "206949"
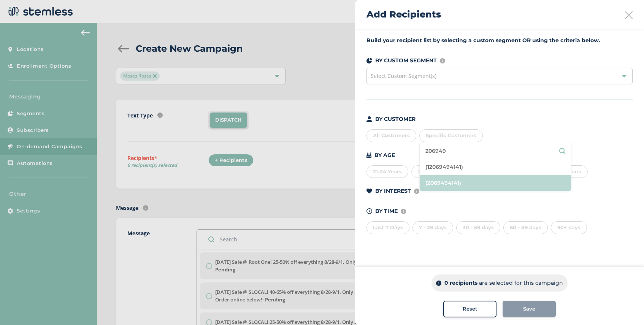
click at [470, 180] on li "(2069494141)" at bounding box center [495, 183] width 151 height 16
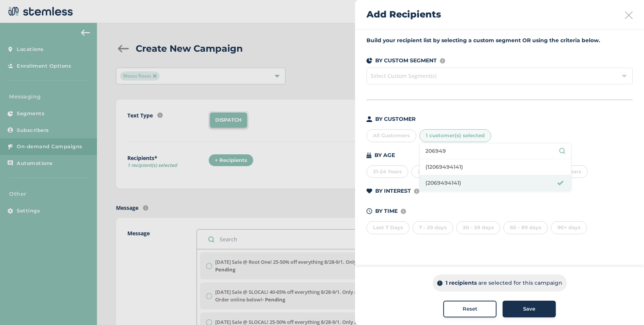
click at [530, 310] on span "Save" at bounding box center [529, 309] width 12 height 8
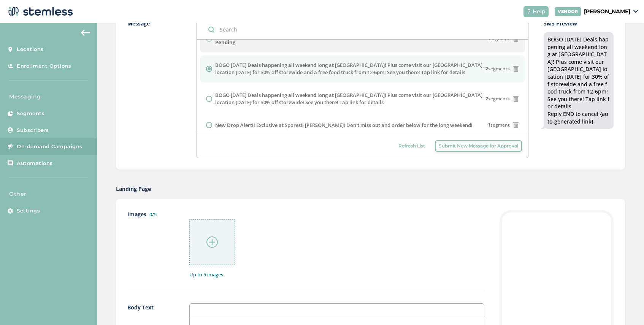
scroll to position [219, 0]
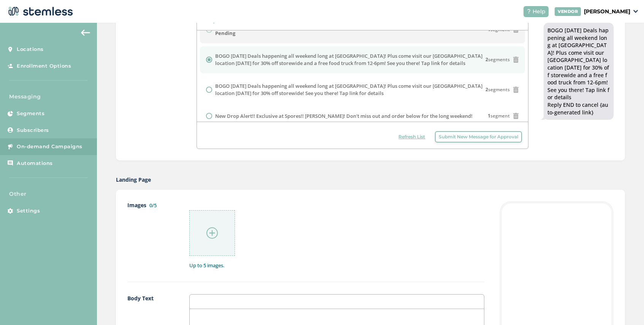
click at [211, 231] on img at bounding box center [211, 232] width 11 height 11
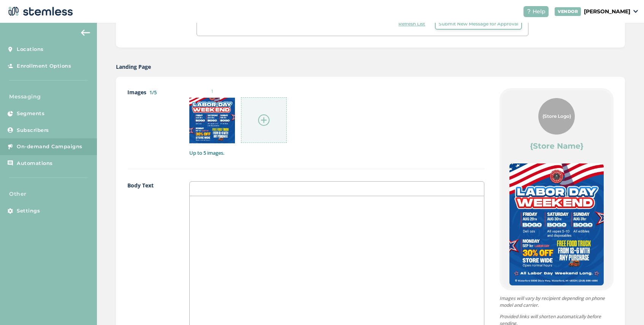
scroll to position [571, 0]
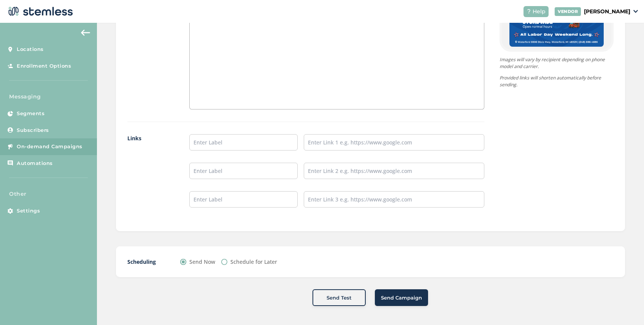
click at [398, 296] on span "Send Campaign" at bounding box center [401, 298] width 41 height 8
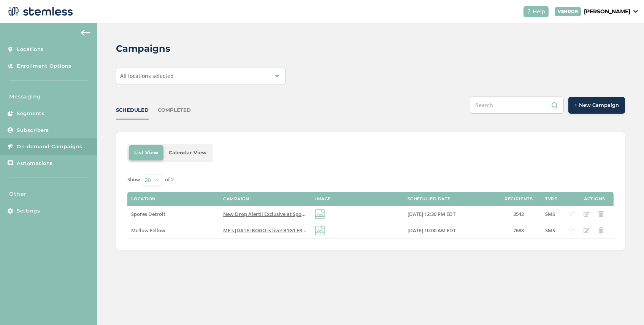
click at [590, 107] on span "+ New Campaign" at bounding box center [596, 106] width 44 height 8
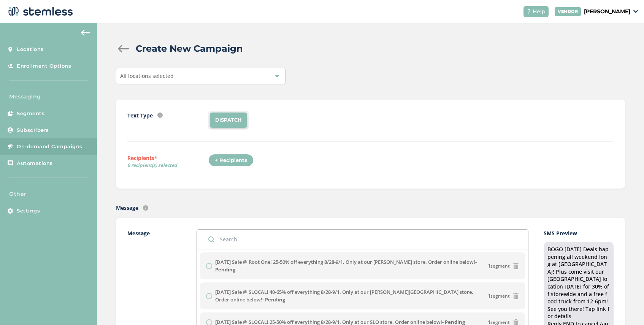
click at [199, 77] on div "All locations selected" at bounding box center [201, 76] width 170 height 17
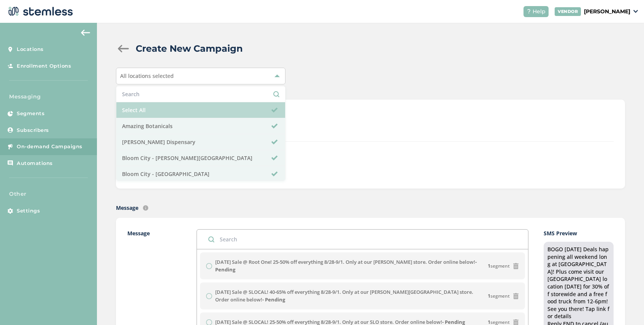
click at [182, 111] on li "Select All" at bounding box center [200, 110] width 169 height 16
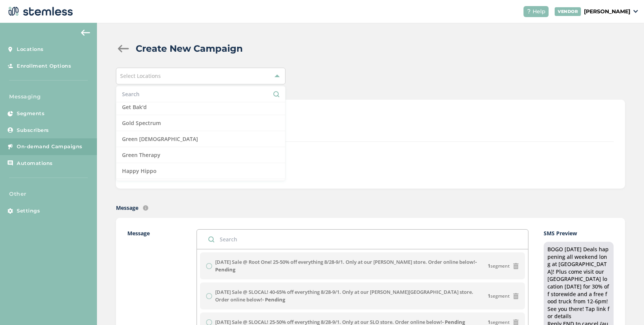
scroll to position [431, 0]
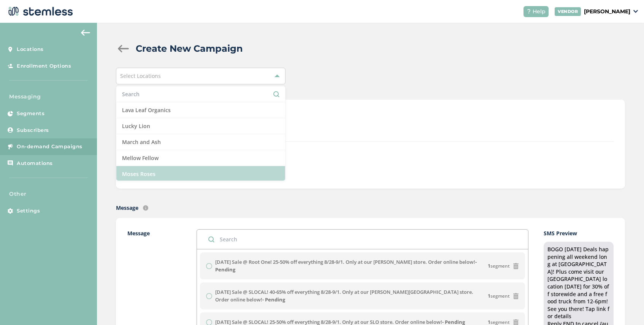
click at [174, 175] on li "Moses Roses" at bounding box center [200, 174] width 169 height 16
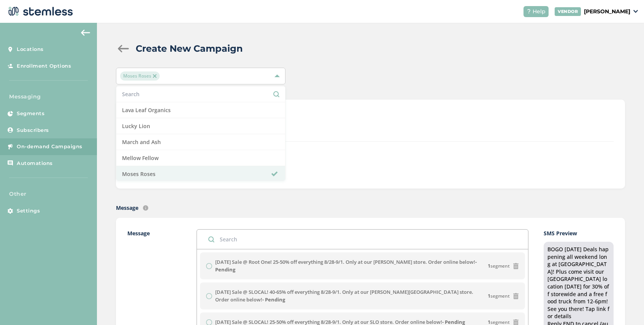
click at [330, 108] on div "Text Type SMS : A cost effective way to reach your customers. Send a intro text…" at bounding box center [370, 144] width 509 height 89
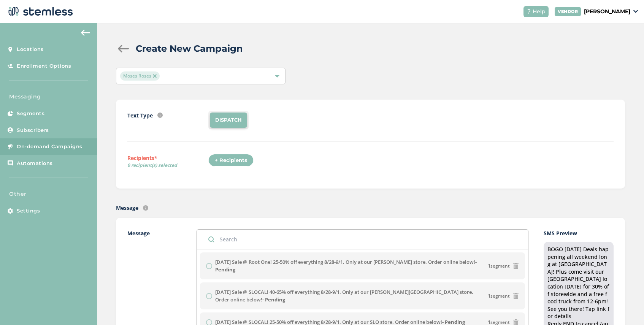
click at [230, 163] on div "+ Recipients" at bounding box center [230, 160] width 45 height 13
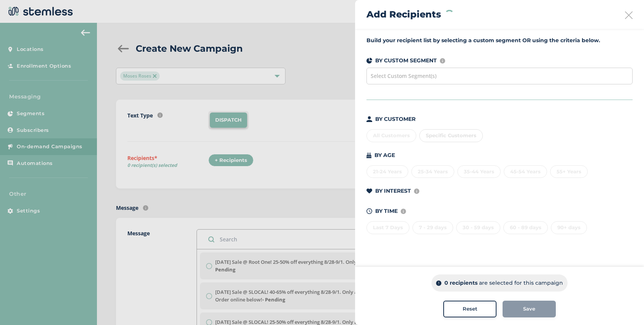
click at [420, 74] on span "Select Custom Segment(s)" at bounding box center [404, 75] width 66 height 7
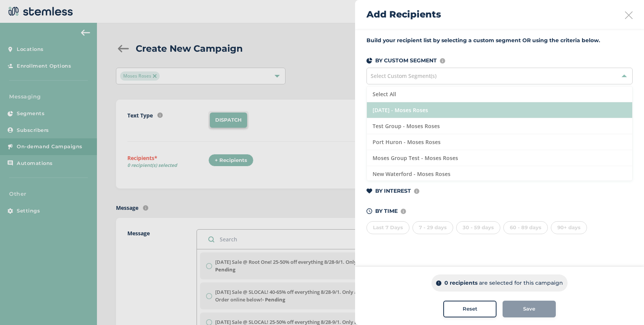
click at [419, 110] on li "[DATE] - Moses Roses" at bounding box center [499, 110] width 265 height 16
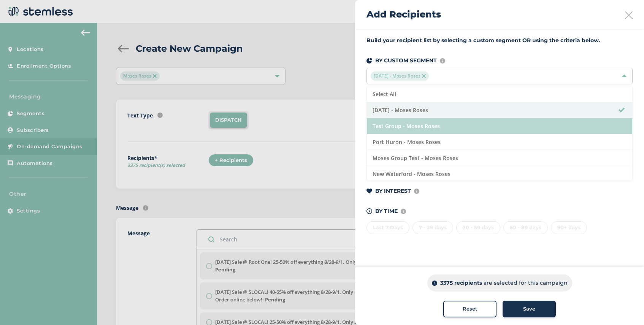
click at [428, 128] on li "Test Group - Moses Roses" at bounding box center [499, 126] width 265 height 16
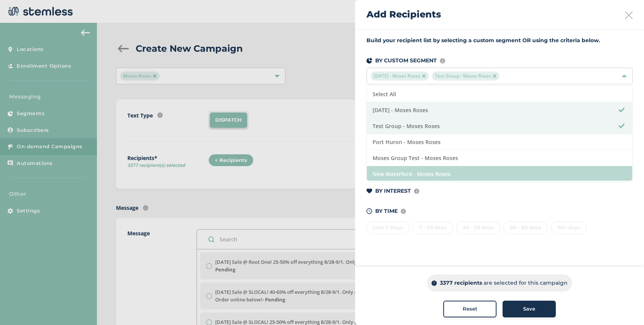
click at [436, 174] on li "New Waterford - Moses Roses" at bounding box center [499, 174] width 265 height 16
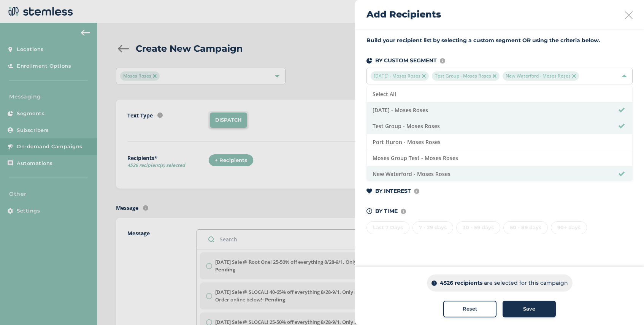
click at [518, 309] on div "Save" at bounding box center [529, 309] width 41 height 8
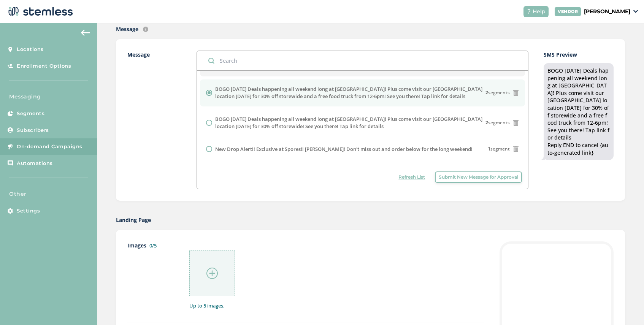
scroll to position [258, 0]
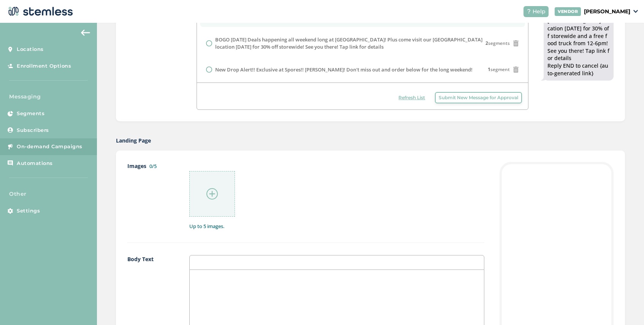
click at [213, 198] on img at bounding box center [211, 193] width 11 height 11
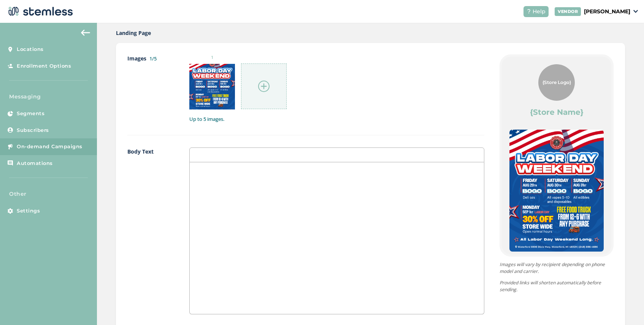
scroll to position [442, 0]
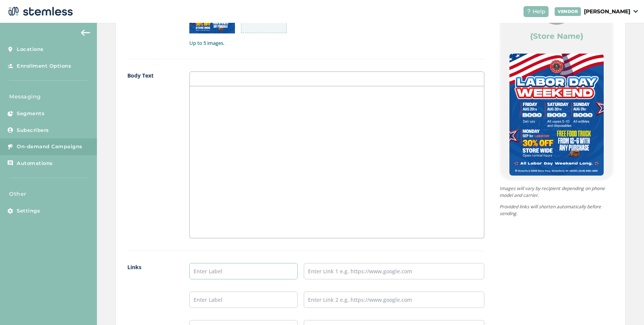
click at [224, 266] on input "text" at bounding box center [243, 271] width 108 height 16
type input "SHOP [GEOGRAPHIC_DATA]"
click at [344, 278] on input "text" at bounding box center [394, 271] width 181 height 16
type input "[URL][DOMAIN_NAME]"
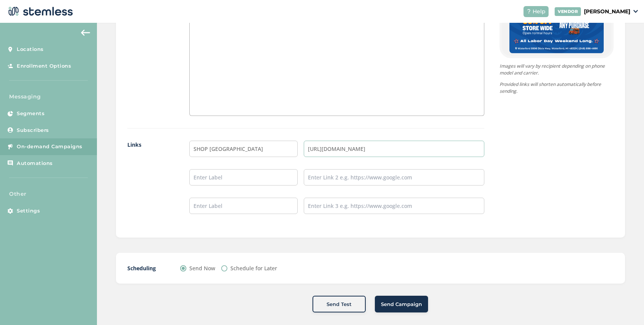
scroll to position [568, 0]
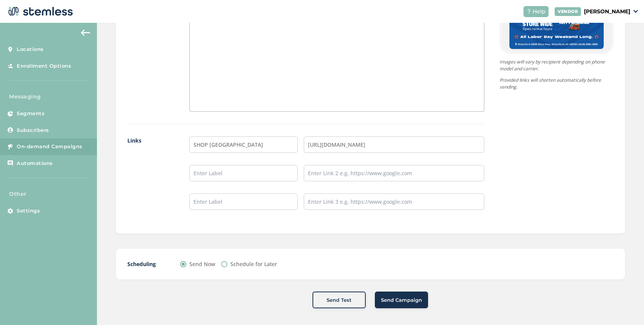
click at [225, 264] on input "Schedule for Later" at bounding box center [224, 264] width 6 height 6
radio input "true"
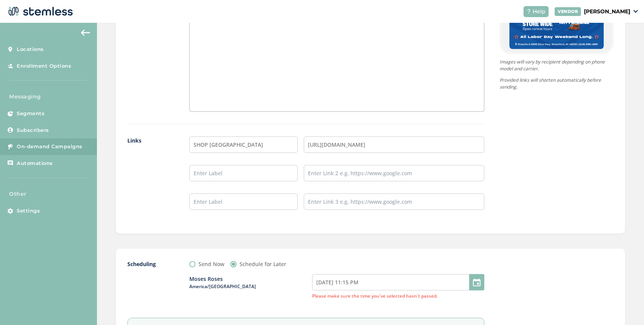
click at [367, 290] on div "Moses Roses America/[GEOGRAPHIC_DATA] [DATE] 11:15 PM Please make sure the time…" at bounding box center [336, 287] width 295 height 38
click at [367, 286] on input "[DATE] 11:15 PM" at bounding box center [398, 282] width 172 height 16
select select "2"
select select "15"
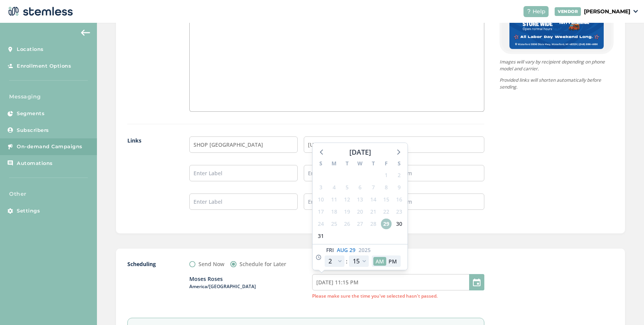
click at [384, 227] on span "29" at bounding box center [386, 224] width 11 height 11
click at [341, 261] on select "12 1 2 3 4 5 6 7 8 9 10 11" at bounding box center [335, 260] width 20 height 11
select select "5"
click at [325, 255] on select "12 1 2 3 4 5 6 7 8 9 10 11" at bounding box center [335, 260] width 20 height 11
type input "[DATE] 2:15 AM"
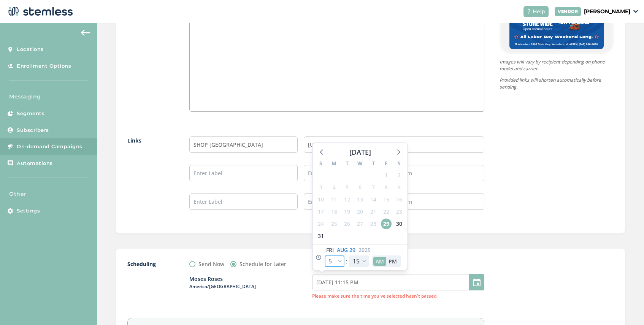
select select "5"
click at [363, 261] on select "00 05 10 15 20 25 30 35 40 45 50 55" at bounding box center [359, 260] width 20 height 11
select select "0"
click at [349, 255] on select "00 05 10 15 20 25 30 35 40 45 50 55" at bounding box center [359, 260] width 20 height 11
type input "[DATE] 2:00 AM"
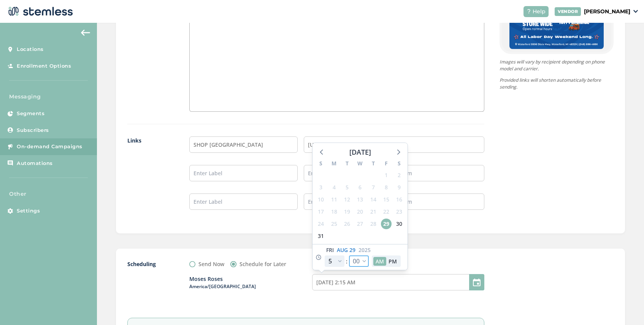
select select "0"
click at [340, 261] on select "12 1 2 3 4 5 6 7 8 9 10 11" at bounding box center [335, 260] width 20 height 11
select select "8"
click at [325, 255] on select "12 1 2 3 4 5 6 7 8 9 10 11" at bounding box center [335, 260] width 20 height 11
type input "[DATE] 5:00 AM"
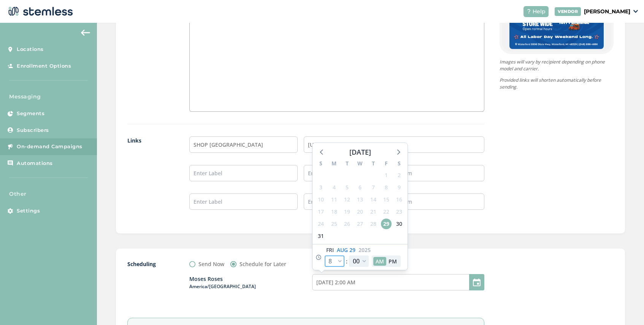
select select "8"
click at [418, 261] on div "Send Now Schedule for Later" at bounding box center [336, 264] width 295 height 8
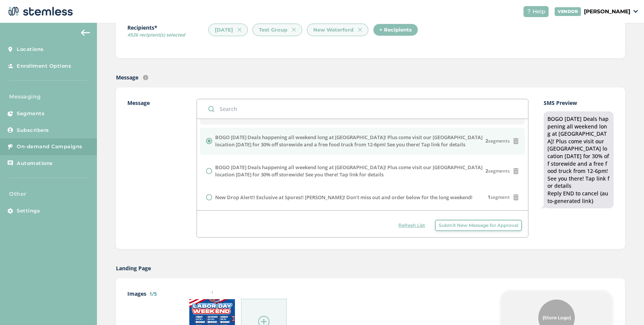
scroll to position [0, 0]
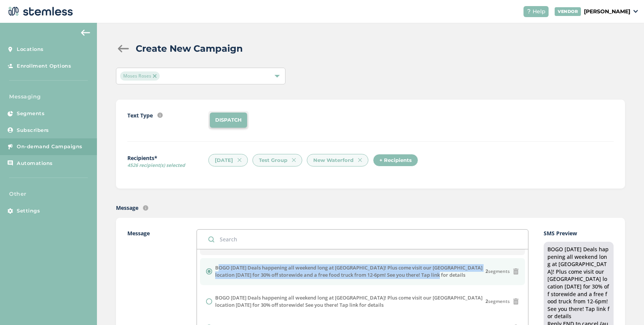
drag, startPoint x: 435, startPoint y: 274, endPoint x: 216, endPoint y: 269, distance: 218.7
click at [216, 269] on label "BOGO [DATE] Deals happening all weekend long at [GEOGRAPHIC_DATA]! Plus come vi…" at bounding box center [350, 271] width 270 height 15
copy label "BOGO [DATE] Deals happening all weekend long at [GEOGRAPHIC_DATA]! Plus come vi…"
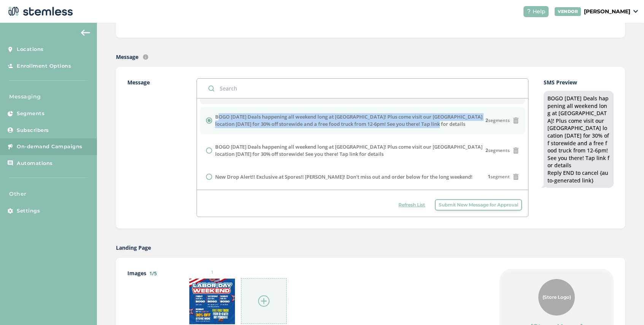
scroll to position [232, 0]
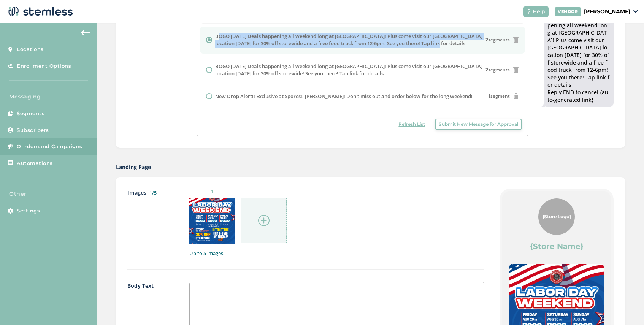
click at [452, 125] on span "Submit New Message for Approval" at bounding box center [478, 124] width 79 height 7
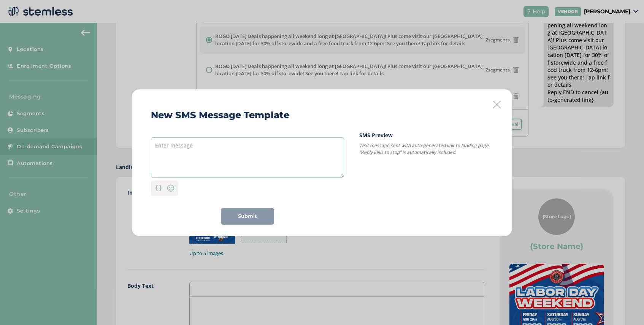
click at [229, 139] on textarea at bounding box center [247, 157] width 193 height 40
paste textarea "BOGO [DATE] Deals happening all weekend long at [GEOGRAPHIC_DATA]! Plus come vi…"
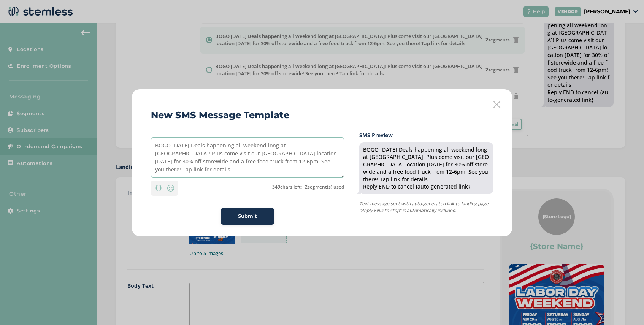
drag, startPoint x: 327, startPoint y: 146, endPoint x: 317, endPoint y: 146, distance: 9.9
click at [317, 146] on textarea "BOGO [DATE] Deals happening all weekend long at [GEOGRAPHIC_DATA]! Plus come vi…" at bounding box center [247, 157] width 193 height 40
drag, startPoint x: 176, startPoint y: 155, endPoint x: 168, endPoint y: 155, distance: 8.4
click at [168, 155] on textarea "BOGO [DATE] Deals happening all weekend long at [GEOGRAPHIC_DATA]! +Come visit …" at bounding box center [247, 157] width 193 height 40
drag, startPoint x: 317, startPoint y: 154, endPoint x: 300, endPoint y: 155, distance: 16.7
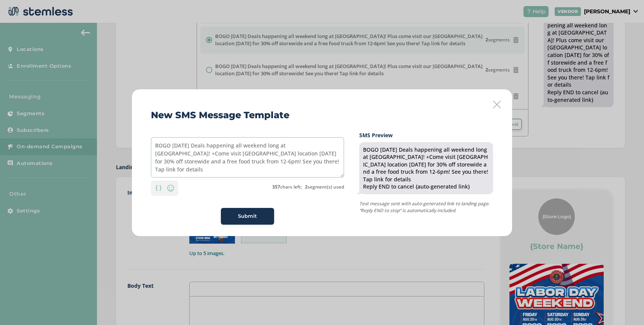
click at [300, 155] on textarea "BOGO [DATE] Deals happening all weekend long at [GEOGRAPHIC_DATA]! +Come visit …" at bounding box center [247, 157] width 193 height 40
drag, startPoint x: 183, startPoint y: 161, endPoint x: 170, endPoint y: 163, distance: 13.0
click at [170, 163] on textarea "BOGO [DATE] Deals happening all weekend long at [GEOGRAPHIC_DATA]! +Come visit …" at bounding box center [247, 157] width 193 height 40
drag, startPoint x: 229, startPoint y: 161, endPoint x: 192, endPoint y: 162, distance: 36.9
click at [192, 162] on textarea "BOGO [DATE] Deals happening all weekend long at [GEOGRAPHIC_DATA]! +Come visit …" at bounding box center [247, 157] width 193 height 40
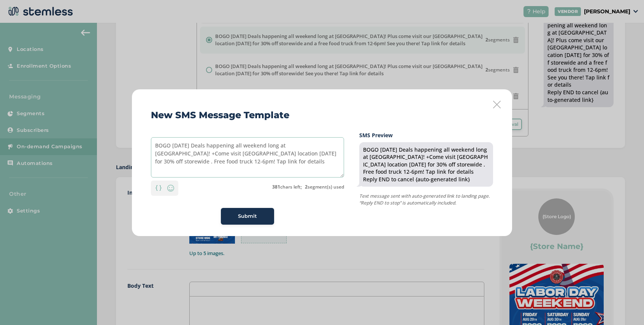
type textarea "BOGO [DATE] Deals happening all weekend long at [GEOGRAPHIC_DATA]! +Come visit …"
click at [498, 102] on icon at bounding box center [497, 105] width 8 height 8
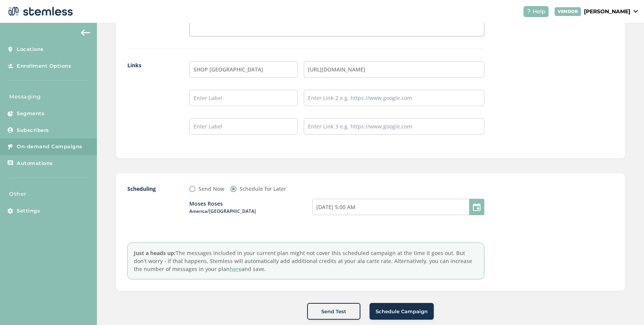
scroll to position [657, 0]
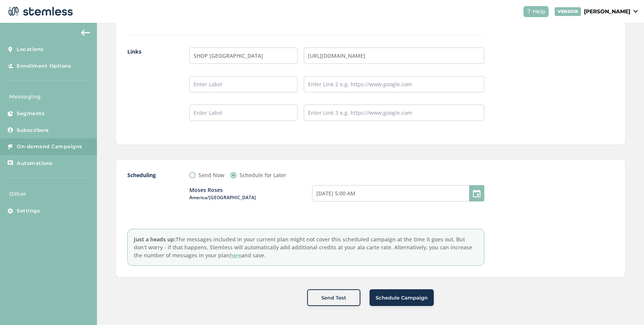
click at [403, 300] on span "Schedule Campaign" at bounding box center [402, 298] width 52 height 8
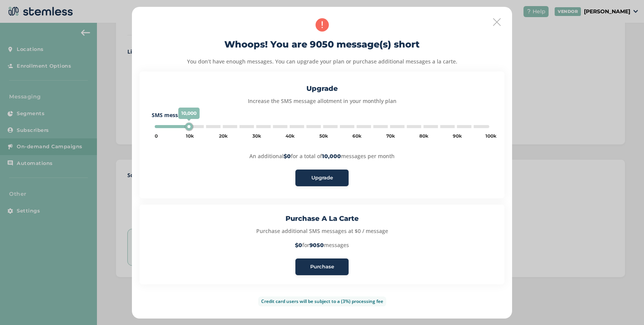
type input "5000"
click at [320, 265] on span "Purchase" at bounding box center [322, 267] width 24 height 8
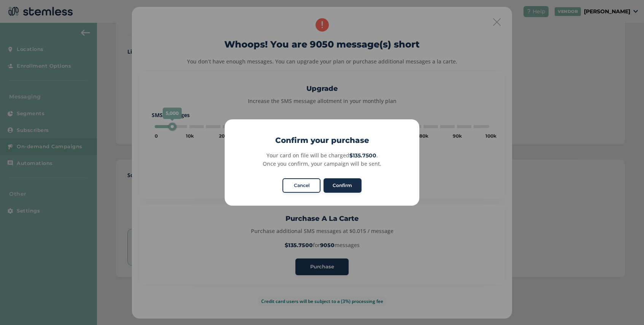
click at [345, 186] on button "Confirm" at bounding box center [343, 185] width 38 height 14
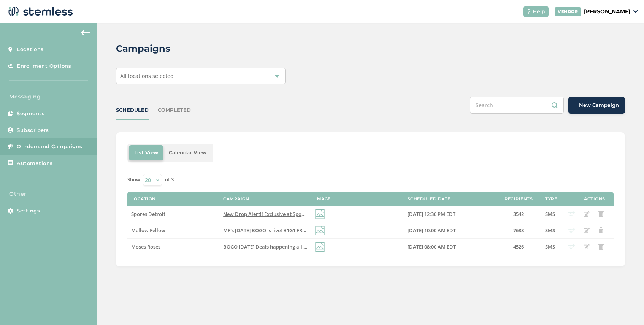
click at [217, 79] on div "All locations selected" at bounding box center [201, 76] width 170 height 17
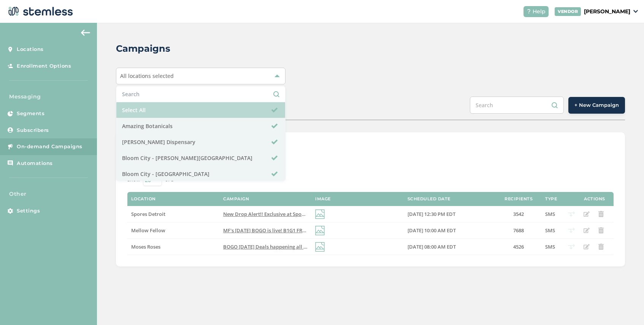
click at [182, 117] on li "Select All" at bounding box center [200, 110] width 169 height 16
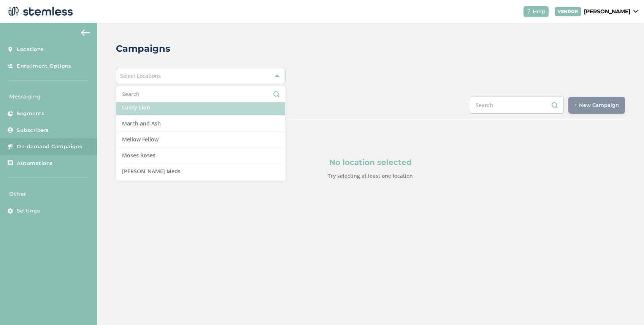
scroll to position [450, 0]
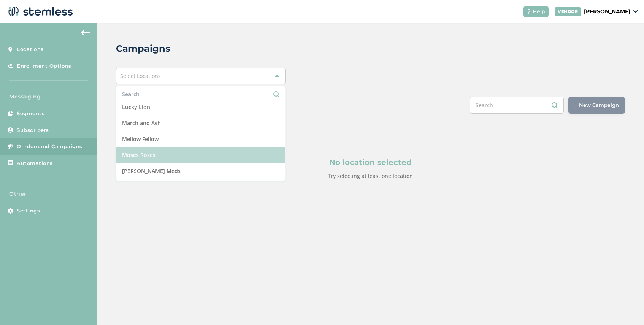
click at [171, 152] on li "Moses Roses" at bounding box center [200, 155] width 169 height 16
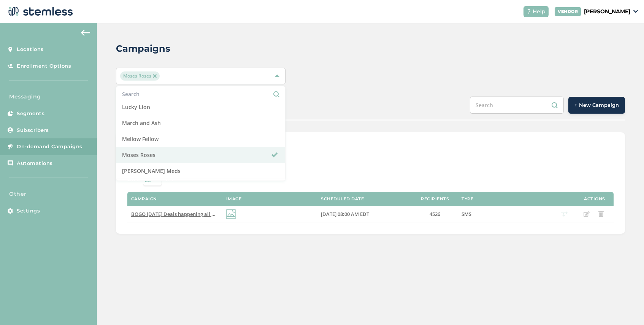
click at [339, 103] on div "SCHEDULED COMPLETED + New Campaign" at bounding box center [370, 109] width 509 height 24
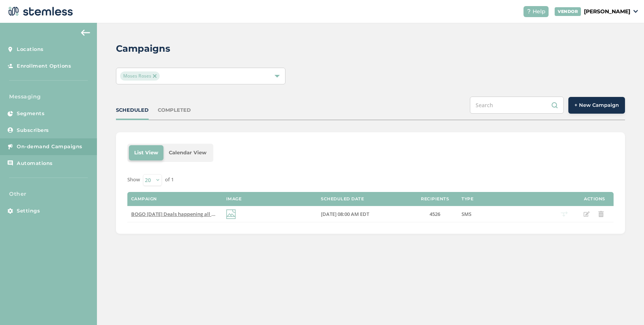
click at [591, 104] on span "+ New Campaign" at bounding box center [596, 106] width 44 height 8
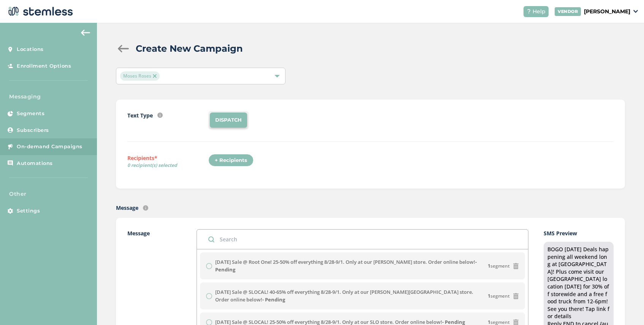
click at [233, 161] on div "+ Recipients" at bounding box center [230, 160] width 45 height 13
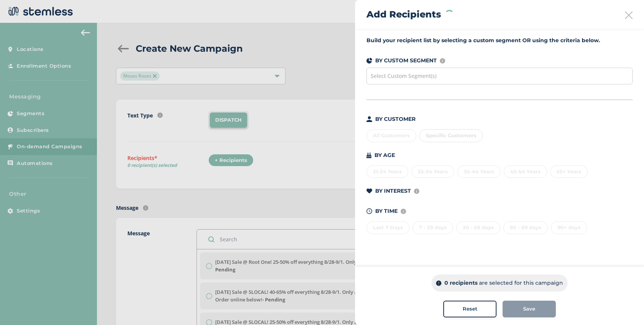
click at [416, 78] on span "Select Custom Segment(s)" at bounding box center [404, 75] width 66 height 7
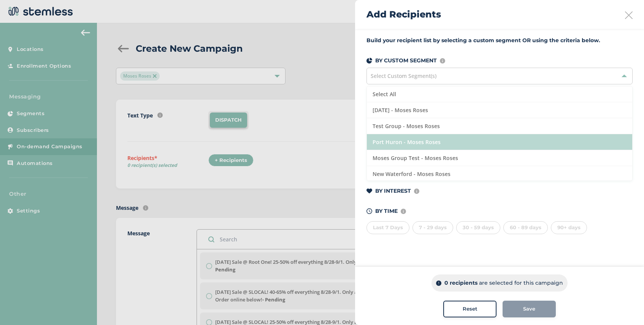
click at [436, 142] on li "Port Huron - Moses Roses" at bounding box center [499, 142] width 265 height 16
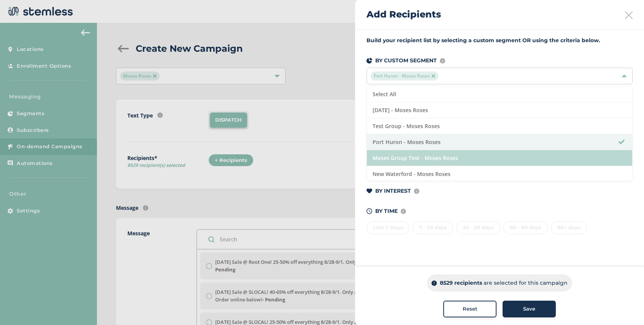
click at [440, 157] on li "Moses Group Test - Moses Roses" at bounding box center [499, 158] width 265 height 16
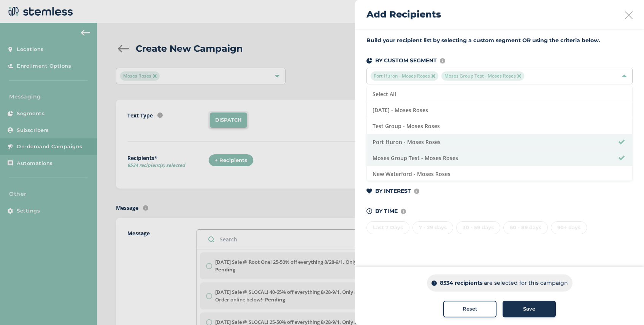
click at [532, 307] on span "Save" at bounding box center [529, 309] width 12 height 8
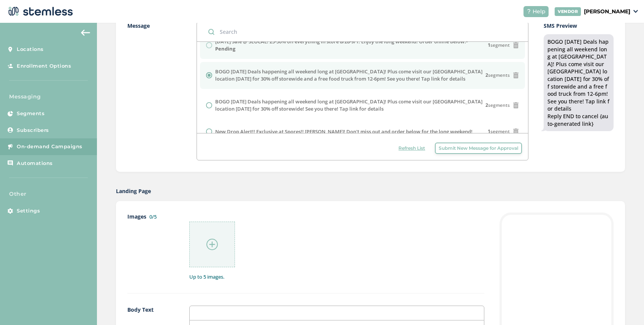
scroll to position [100, 0]
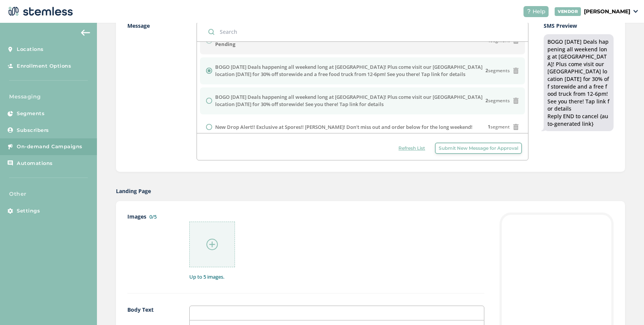
click at [241, 102] on label "BOGO [DATE] Deals happening all weekend long at [GEOGRAPHIC_DATA]! Plus come vi…" at bounding box center [350, 101] width 270 height 15
radio input "false"
radio input "true"
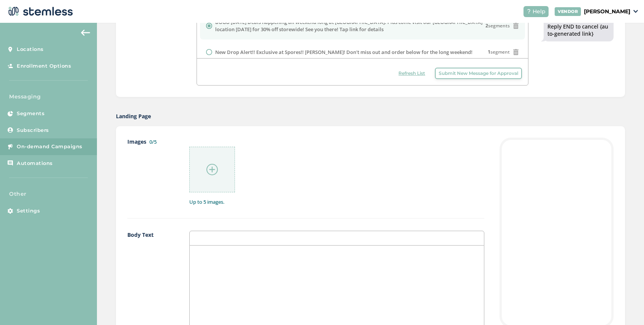
scroll to position [285, 0]
click at [214, 164] on img at bounding box center [211, 166] width 11 height 11
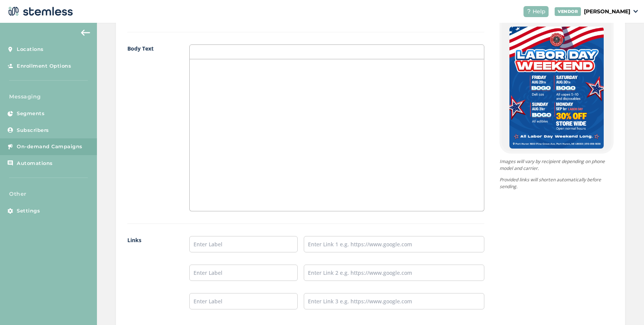
scroll to position [481, 0]
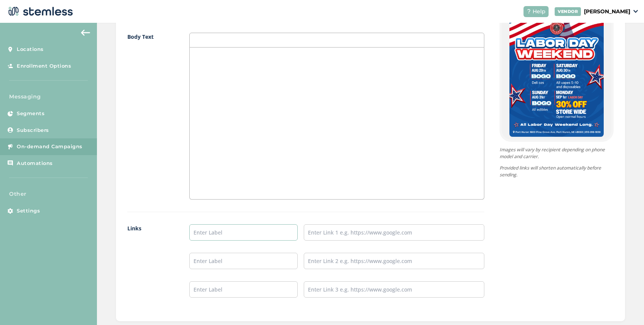
click at [209, 233] on input "text" at bounding box center [243, 232] width 108 height 16
type input "Port Huron Menu"
click at [321, 232] on input "text" at bounding box center [394, 232] width 181 height 16
type input "[URL][DOMAIN_NAME]"
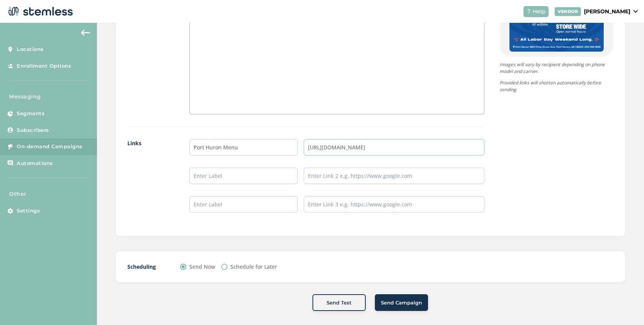
scroll to position [571, 0]
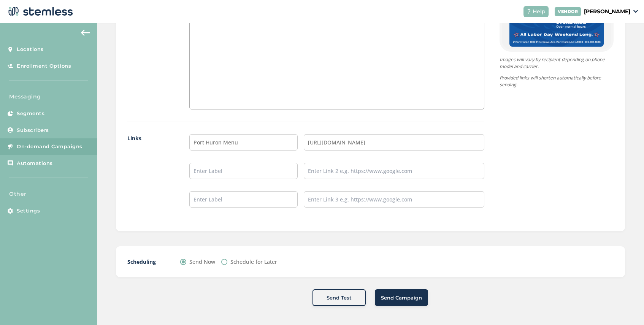
click at [227, 263] on div "Schedule for Later" at bounding box center [249, 262] width 56 height 8
click at [222, 260] on input "Schedule for Later" at bounding box center [224, 262] width 6 height 6
radio input "true"
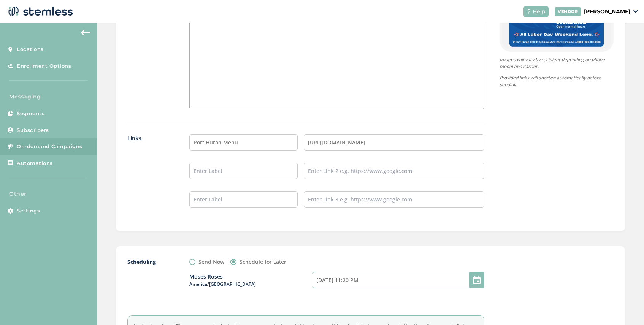
click at [332, 278] on input "[DATE] 11:20 PM" at bounding box center [398, 280] width 172 height 16
select select "2"
select select "20"
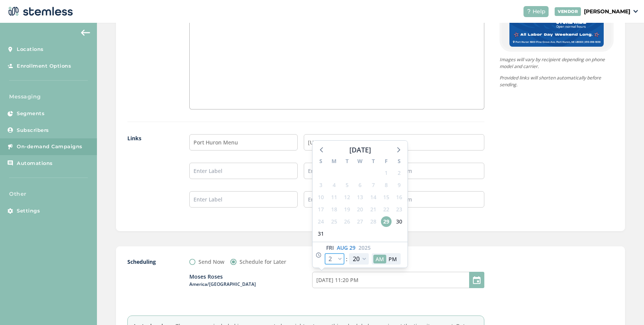
click at [340, 255] on select "12 1 2 3 4 5 6 7 8 9 10 11" at bounding box center [335, 258] width 20 height 11
select select "8"
click at [325, 253] on select "12 1 2 3 4 5 6 7 8 9 10 11" at bounding box center [335, 258] width 20 height 11
type input "[DATE] 5:20 AM"
select select "8"
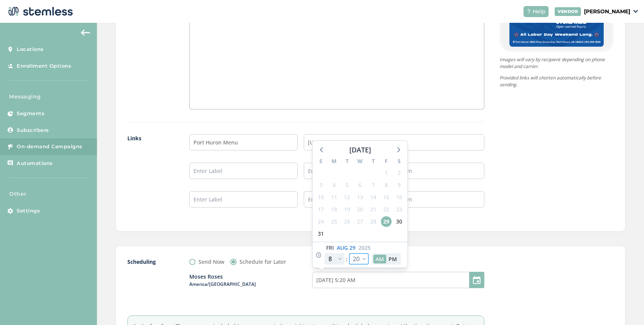
click at [363, 260] on select "00 05 10 15 20 25 30 35 40 45 50 55" at bounding box center [359, 258] width 20 height 11
select select "5"
click at [349, 253] on select "00 05 10 15 20 25 30 35 40 45 50 55" at bounding box center [359, 258] width 20 height 11
type input "[DATE] 5:05 AM"
select select "5"
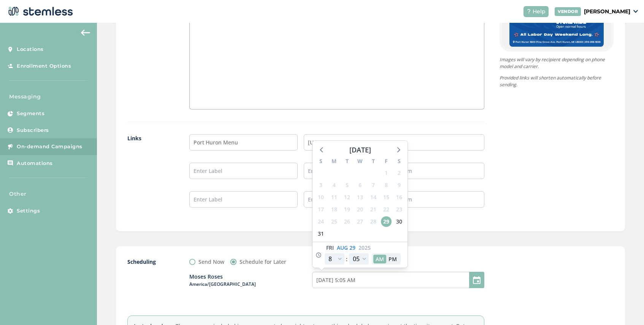
click at [416, 259] on div "Send Now Schedule for Later" at bounding box center [336, 262] width 295 height 8
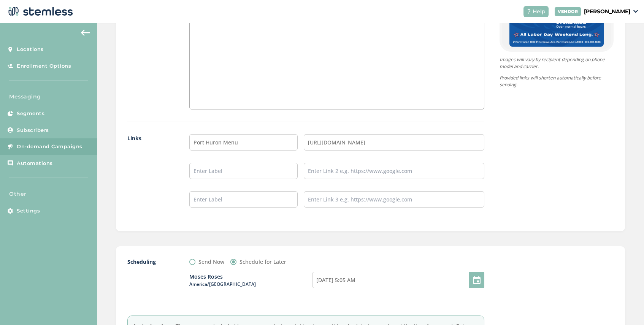
scroll to position [657, 0]
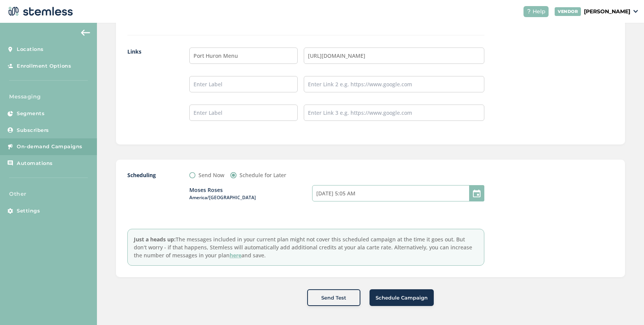
click at [379, 195] on input "[DATE] 5:05 AM" at bounding box center [398, 193] width 172 height 16
select select "8"
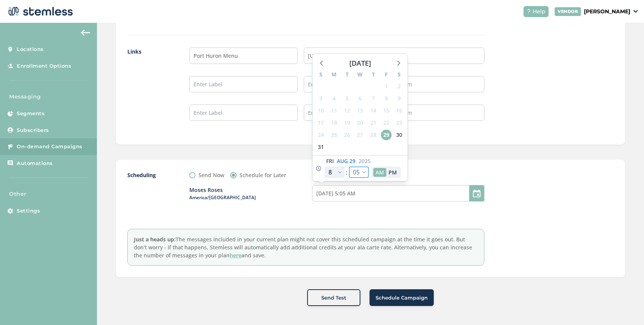
click at [367, 175] on select "00 05 10 15 20 25 30 35 40 45 50 55" at bounding box center [359, 172] width 20 height 11
select select "10"
click at [349, 167] on select "00 05 10 15 20 25 30 35 40 45 50 55" at bounding box center [359, 172] width 20 height 11
type input "[DATE] 5:10 AM"
select select "10"
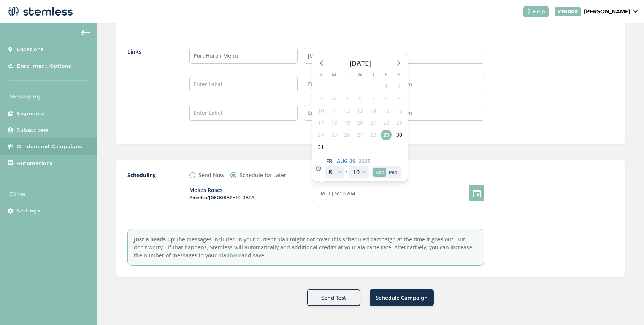
click at [474, 173] on div "Send Now Schedule for Later" at bounding box center [336, 175] width 295 height 8
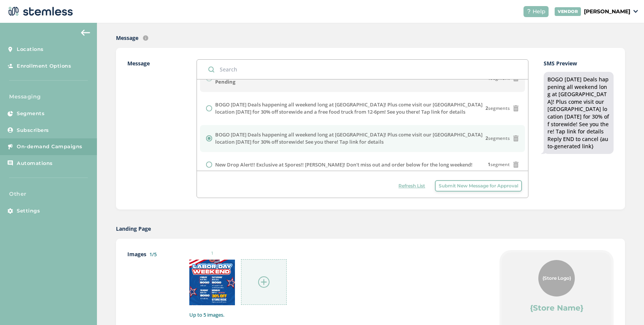
scroll to position [172, 0]
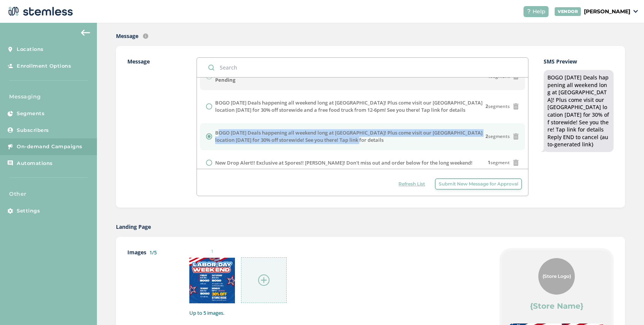
drag, startPoint x: 371, startPoint y: 139, endPoint x: 214, endPoint y: 132, distance: 156.8
click at [214, 132] on div "BOGO [DATE] Deals happening all weekend long at [GEOGRAPHIC_DATA]! Plus come vi…" at bounding box center [362, 136] width 313 height 15
copy label "BOGO [DATE] Deals happening all weekend long at [GEOGRAPHIC_DATA]! Plus come vi…"
click at [440, 181] on span "Submit New Message for Approval" at bounding box center [478, 184] width 79 height 7
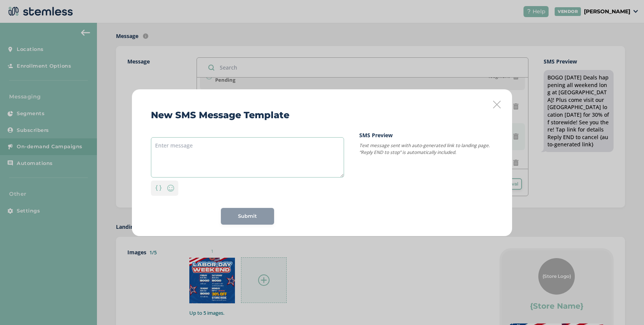
click at [232, 143] on textarea at bounding box center [247, 157] width 193 height 40
paste textarea "BOGO [DATE] Deals happening all weekend long at [GEOGRAPHIC_DATA]! Plus come vi…"
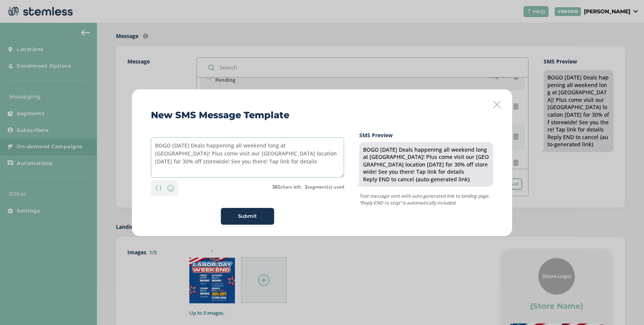
drag, startPoint x: 250, startPoint y: 146, endPoint x: 200, endPoint y: 146, distance: 50.2
click at [200, 146] on textarea "BOGO [DATE] Deals happening all weekend long at [GEOGRAPHIC_DATA]! Plus come vi…" at bounding box center [247, 157] width 193 height 40
drag, startPoint x: 294, startPoint y: 146, endPoint x: 265, endPoint y: 146, distance: 29.3
click at [265, 146] on textarea "BOGO [DATE] weekend long at MRoses! Plus come visit our [GEOGRAPHIC_DATA] locat…" at bounding box center [247, 157] width 193 height 40
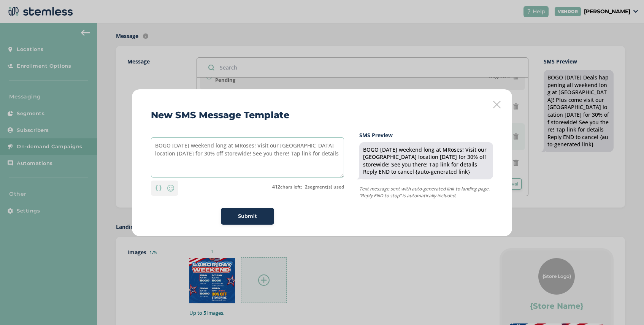
drag, startPoint x: 280, startPoint y: 154, endPoint x: 242, endPoint y: 157, distance: 38.1
click at [242, 157] on textarea "BOGO [DATE] weekend long at MRoses! Visit our [GEOGRAPHIC_DATA] location [DATE]…" at bounding box center [247, 157] width 193 height 40
drag, startPoint x: 286, startPoint y: 147, endPoint x: 275, endPoint y: 147, distance: 10.7
click at [275, 147] on textarea "BOGO [DATE] weekend long at MRoses! Visit our [GEOGRAPHIC_DATA] location [DATE]…" at bounding box center [247, 157] width 193 height 40
drag, startPoint x: 334, startPoint y: 147, endPoint x: 328, endPoint y: 147, distance: 5.7
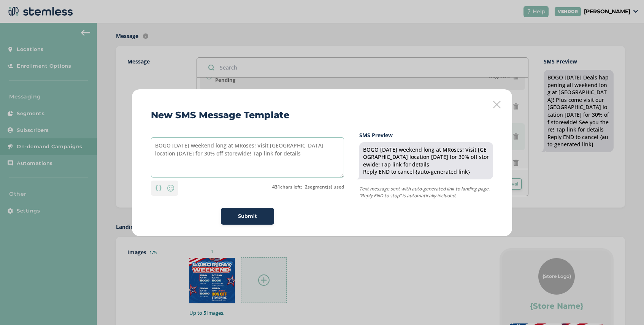
click at [328, 147] on textarea "BOGO [DATE] weekend long at MRoses! Visit [GEOGRAPHIC_DATA] location [DATE] for…" at bounding box center [247, 157] width 193 height 40
click at [186, 154] on textarea "BOGO [DATE] weekend long at MRoses! Visit [GEOGRAPHIC_DATA] location [DATE] for…" at bounding box center [247, 157] width 193 height 40
drag, startPoint x: 235, startPoint y: 146, endPoint x: 223, endPoint y: 146, distance: 11.4
click at [223, 146] on textarea "BOGO [DATE] weekend long at MRoses! Visit [GEOGRAPHIC_DATA] location [DATE] get…" at bounding box center [247, 157] width 193 height 40
type textarea "BOGO [DATE] weekend at MRoses! Visit [GEOGRAPHIC_DATA] location [DATE] get 30% …"
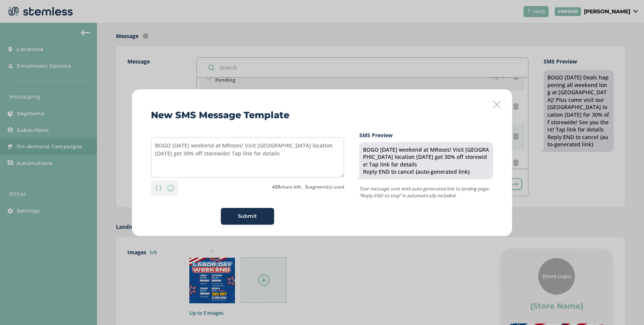
click at [496, 103] on icon at bounding box center [497, 105] width 8 height 8
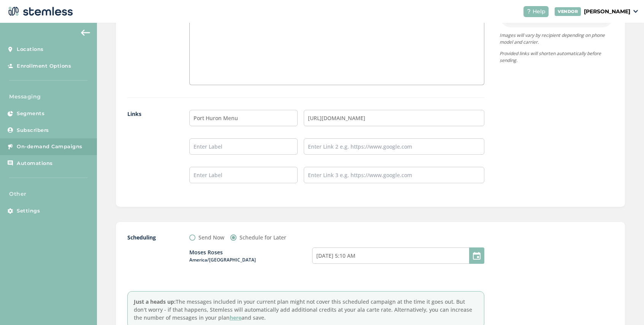
scroll to position [657, 0]
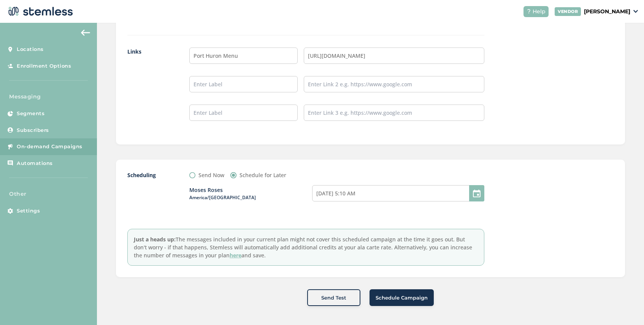
click at [401, 300] on span "Schedule Campaign" at bounding box center [402, 298] width 52 height 8
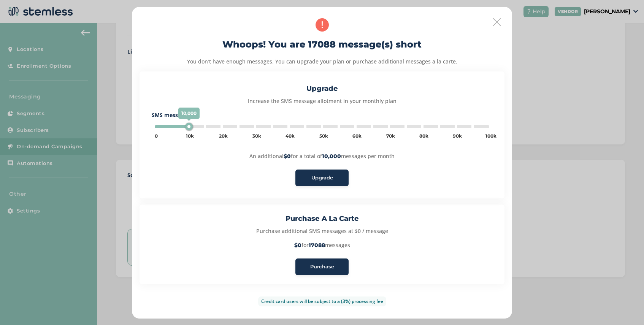
type input "5000"
click at [324, 267] on span "Purchase" at bounding box center [322, 267] width 24 height 8
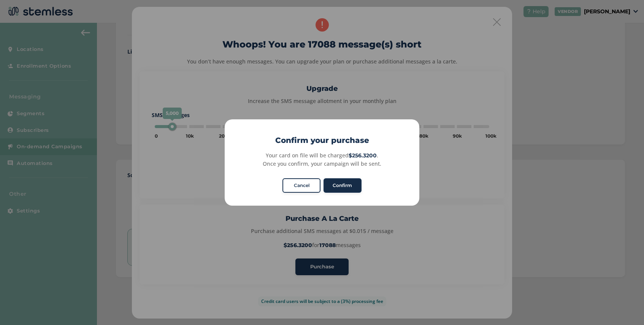
click at [347, 186] on button "Confirm" at bounding box center [343, 185] width 38 height 14
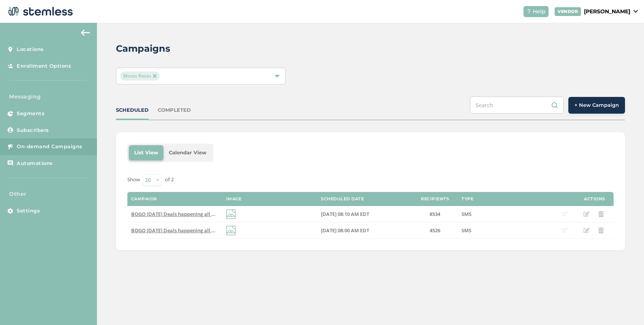
click at [155, 77] on img at bounding box center [155, 76] width 4 height 4
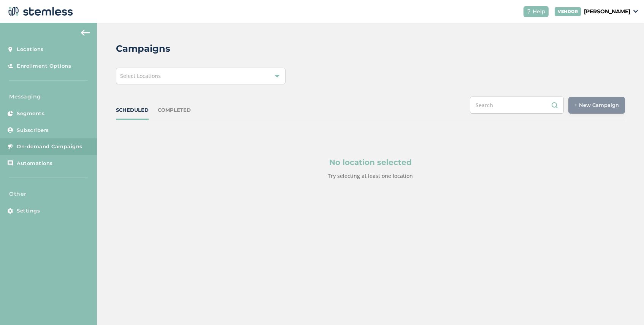
click at [63, 148] on span "On-demand Campaigns" at bounding box center [50, 147] width 66 height 8
click at [169, 78] on div "Select Locations" at bounding box center [201, 76] width 170 height 17
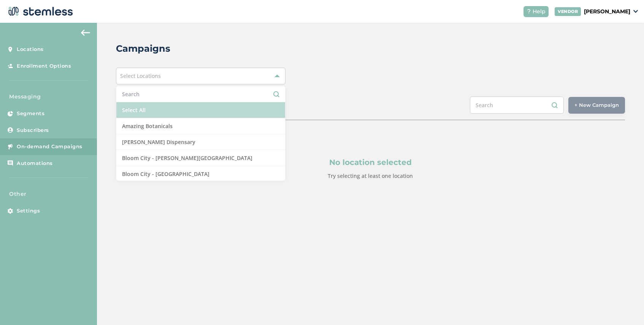
click at [153, 112] on li "Select All" at bounding box center [200, 110] width 169 height 16
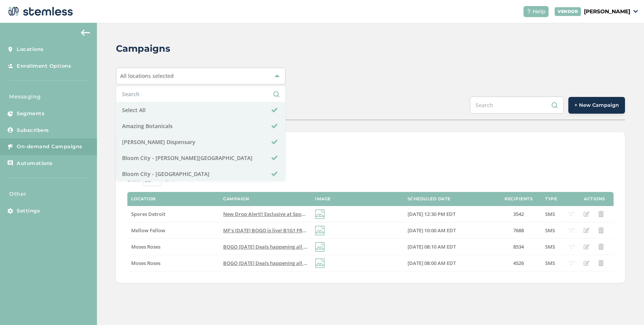
click at [328, 97] on div "SCHEDULED COMPLETED + New Campaign" at bounding box center [370, 109] width 509 height 24
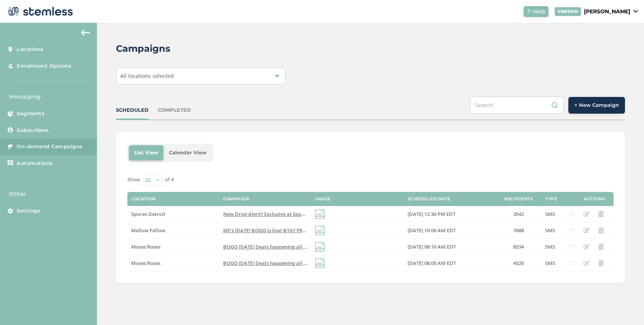
click at [176, 111] on div "COMPLETED" at bounding box center [174, 110] width 33 height 8
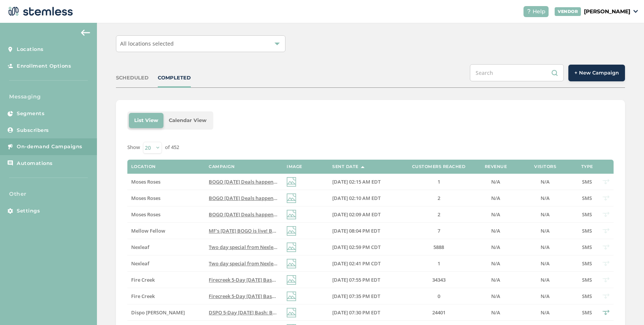
scroll to position [35, 0]
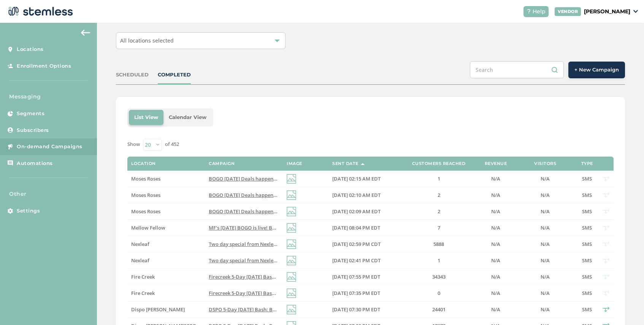
click at [172, 44] on span "All locations selected" at bounding box center [147, 40] width 54 height 7
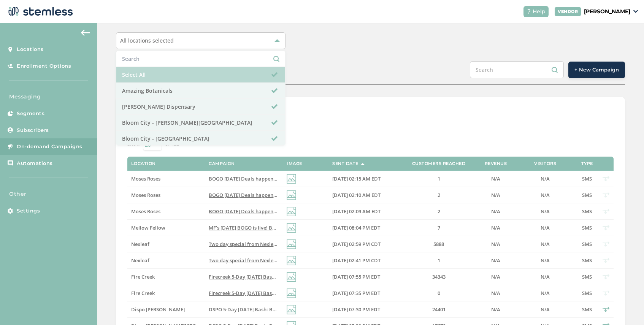
click at [155, 75] on li "Select All" at bounding box center [200, 75] width 169 height 16
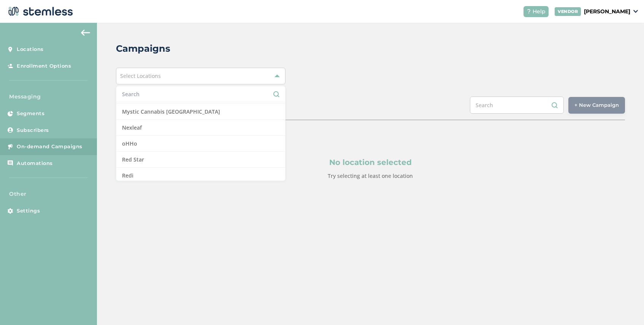
scroll to position [543, 0]
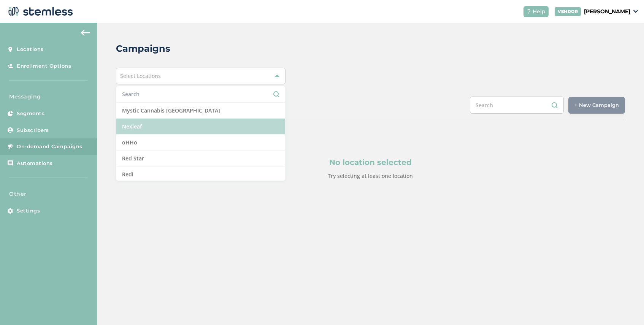
click at [170, 126] on li "Nexleaf" at bounding box center [200, 127] width 169 height 16
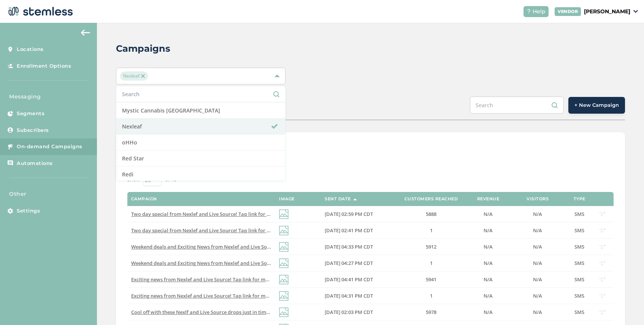
click at [321, 133] on div "List View Calendar View Show 20 50 100 of 18 Campaign Image Sent Date Customers…" at bounding box center [370, 321] width 509 height 379
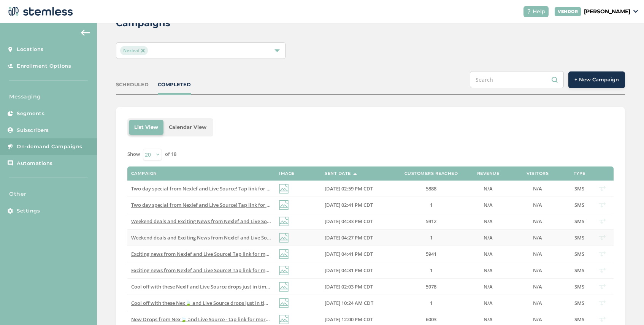
scroll to position [27, 0]
